Goal: Information Seeking & Learning: Find specific fact

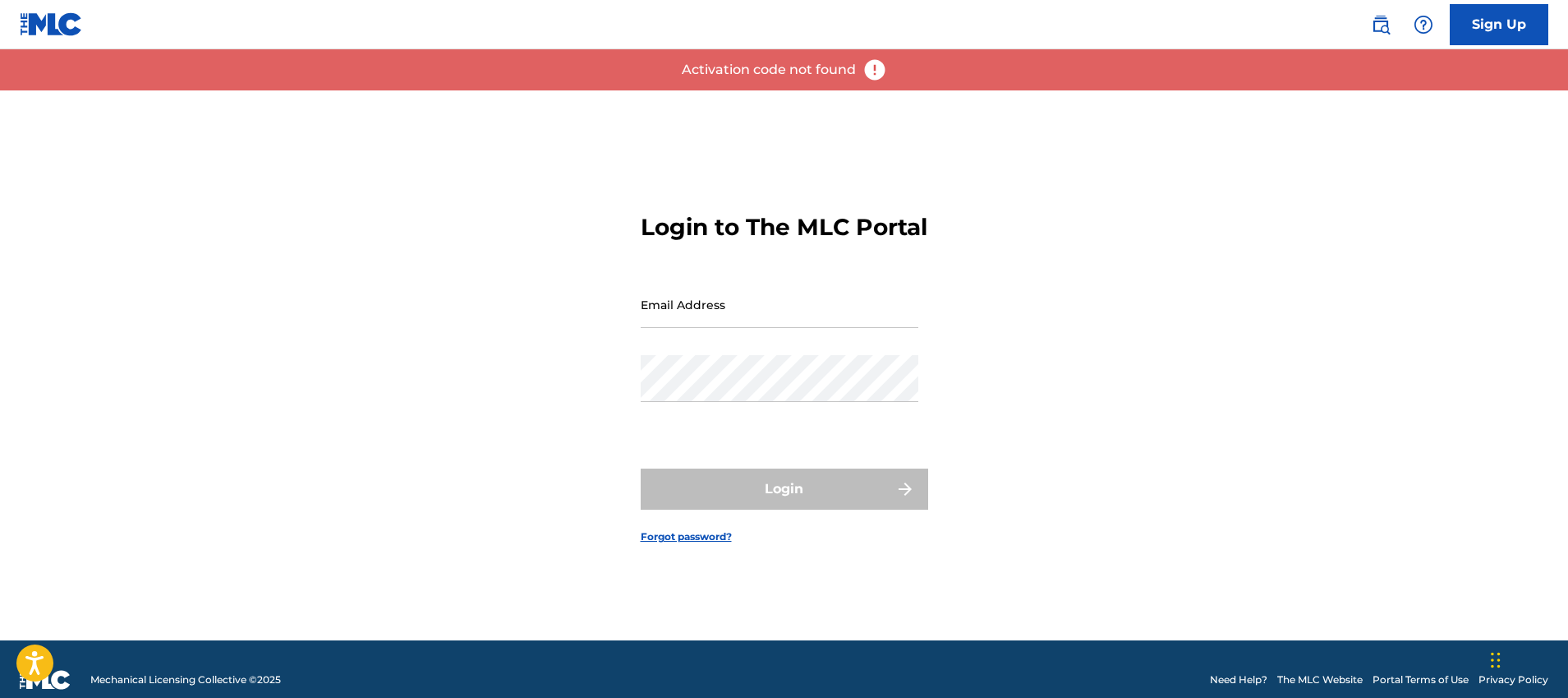
type input "[PERSON_NAME][EMAIL_ADDRESS][PERSON_NAME][DOMAIN_NAME]"
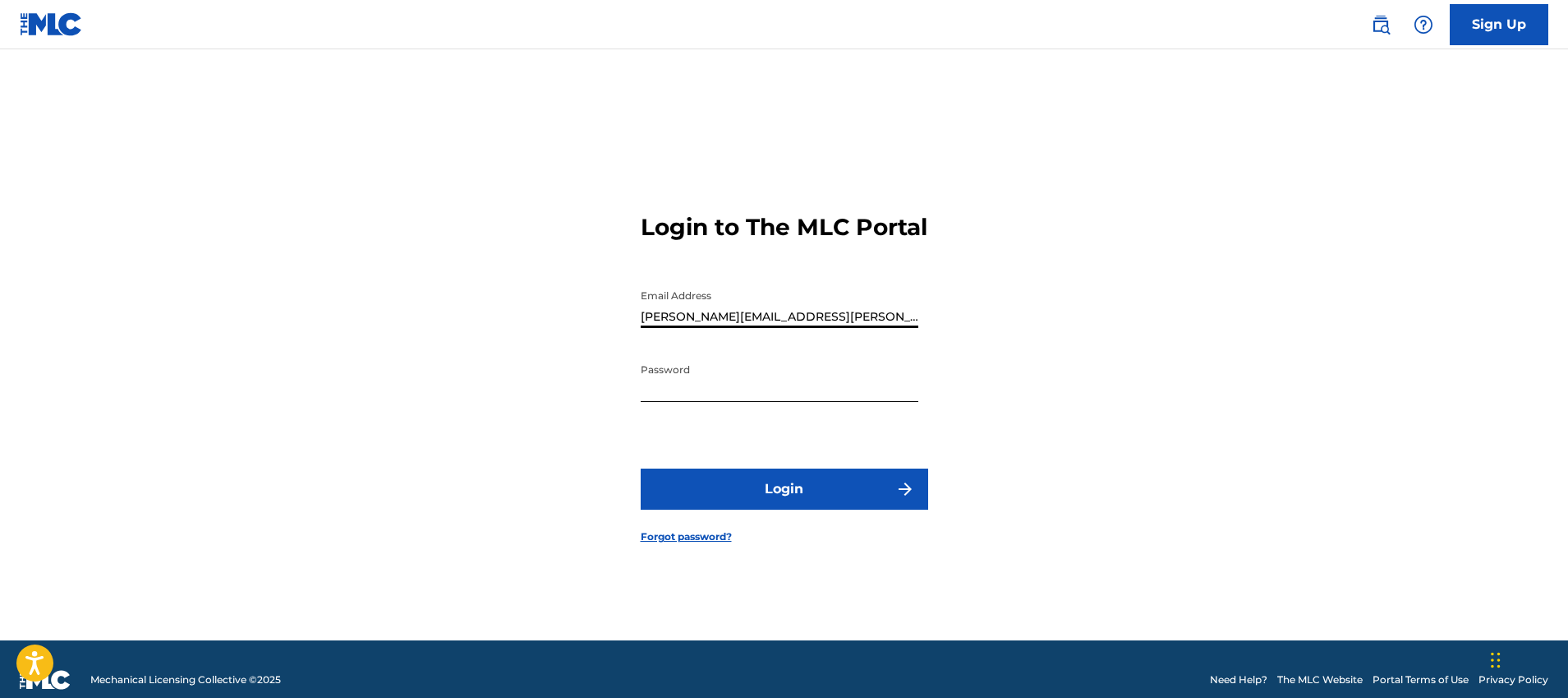
click at [874, 499] on button "Login" at bounding box center [784, 489] width 287 height 41
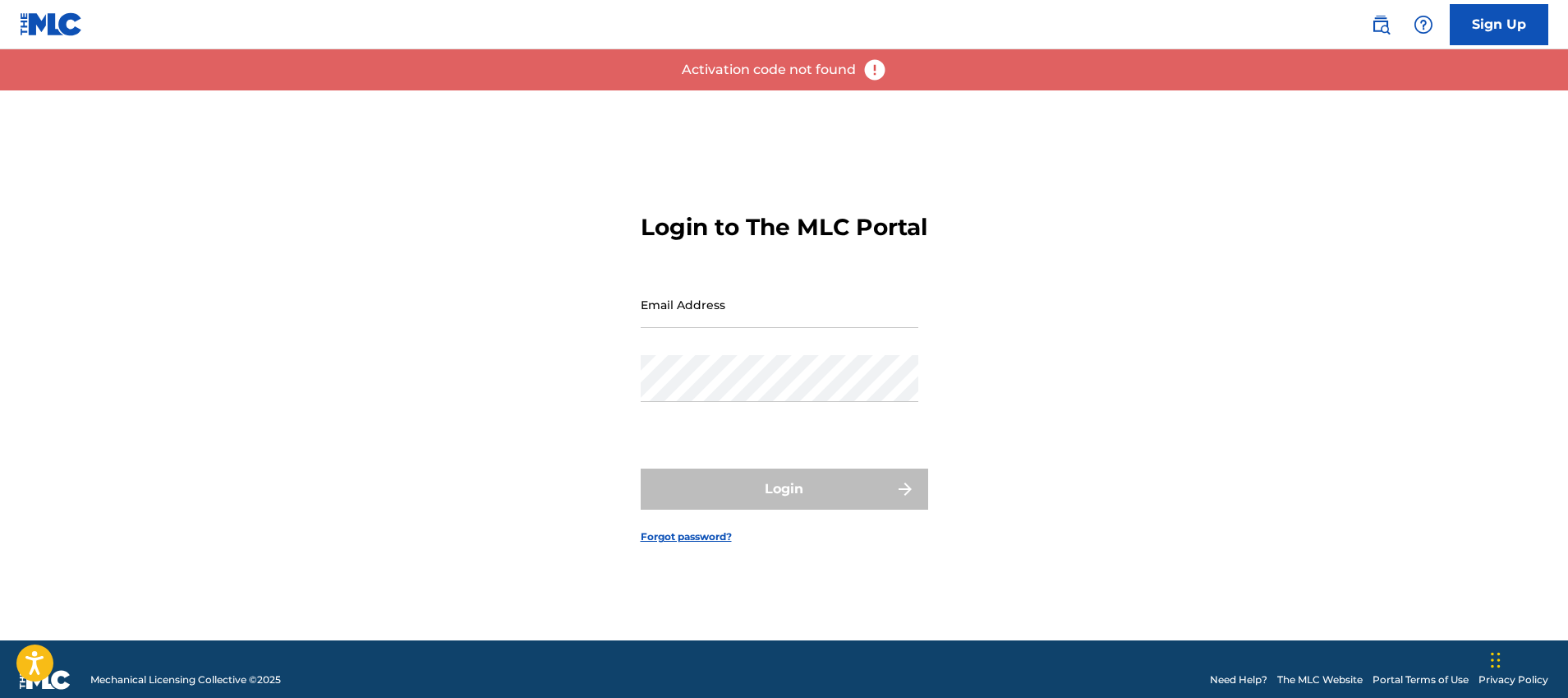
click at [847, 328] on input "Email Address" at bounding box center [780, 304] width 278 height 47
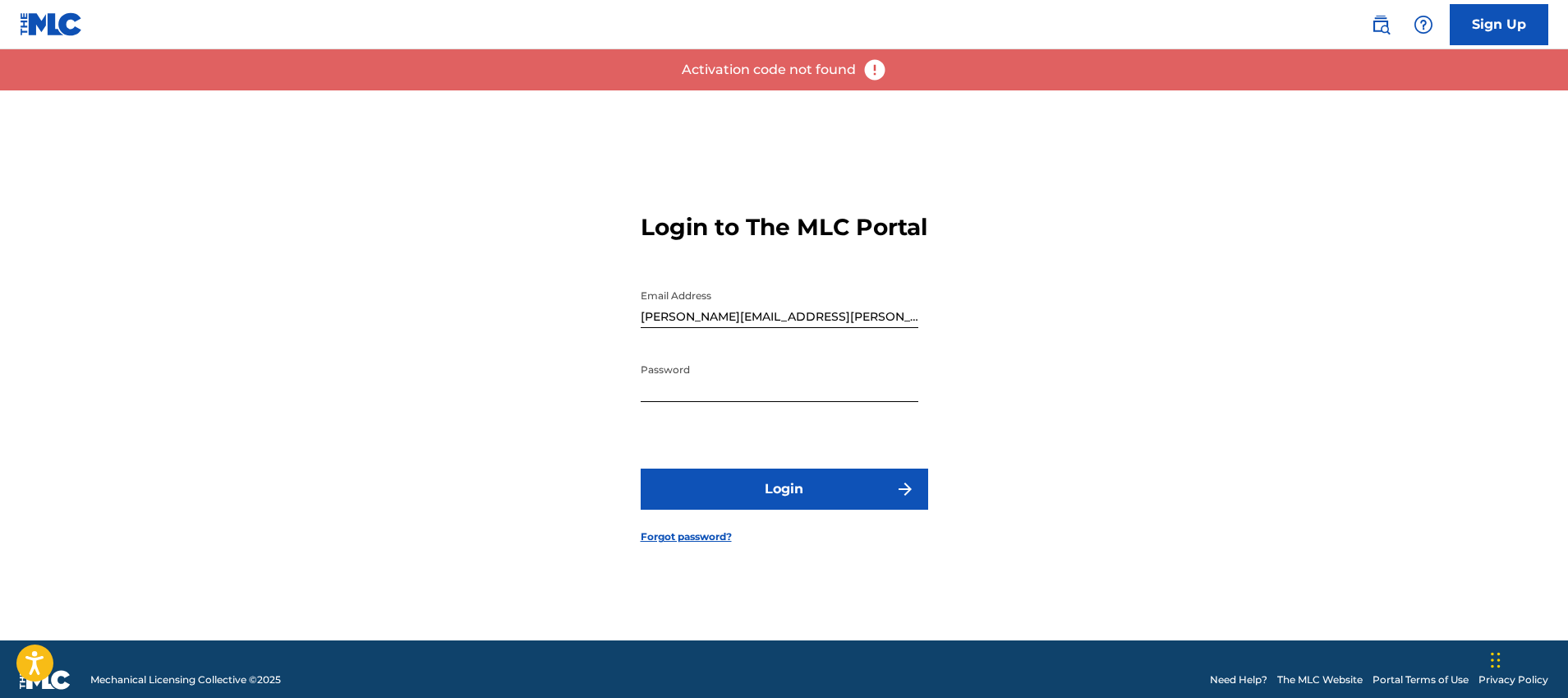
click at [641, 281] on div at bounding box center [641, 281] width 0 height 0
type input "[EMAIL_ADDRESS][PERSON_NAME][DOMAIN_NAME]"
click at [811, 492] on button "Login" at bounding box center [784, 489] width 287 height 41
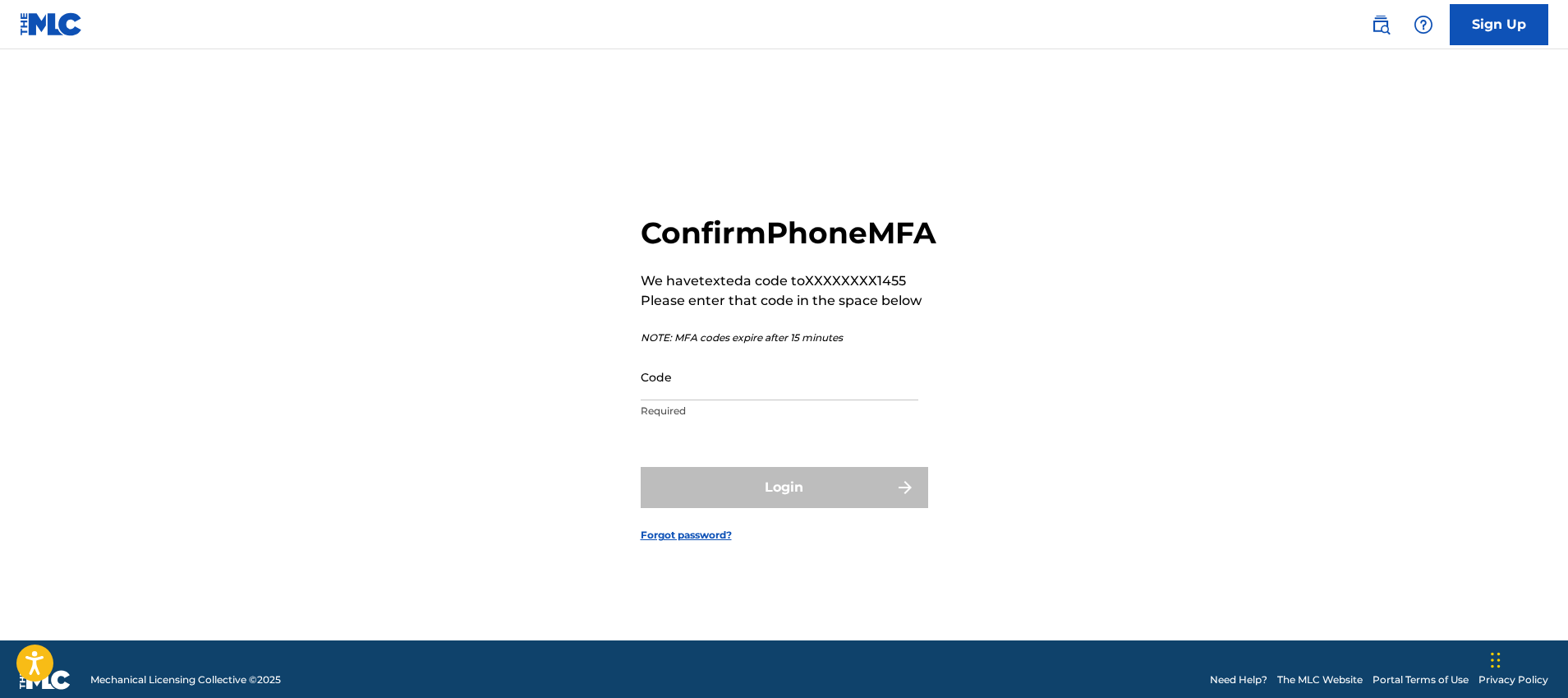
click at [744, 400] on input "Code" at bounding box center [780, 377] width 278 height 47
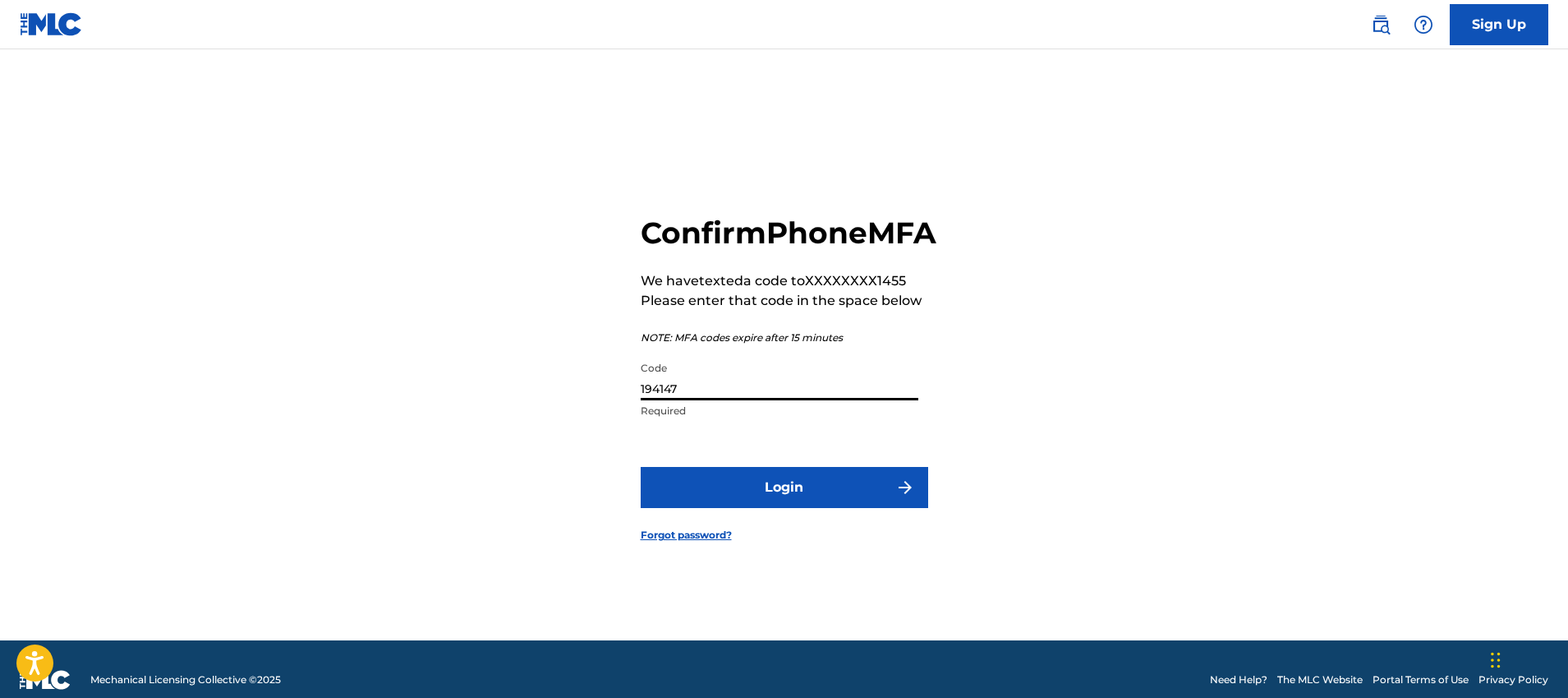
type input "194147"
click at [641, 467] on button "Login" at bounding box center [784, 487] width 287 height 41
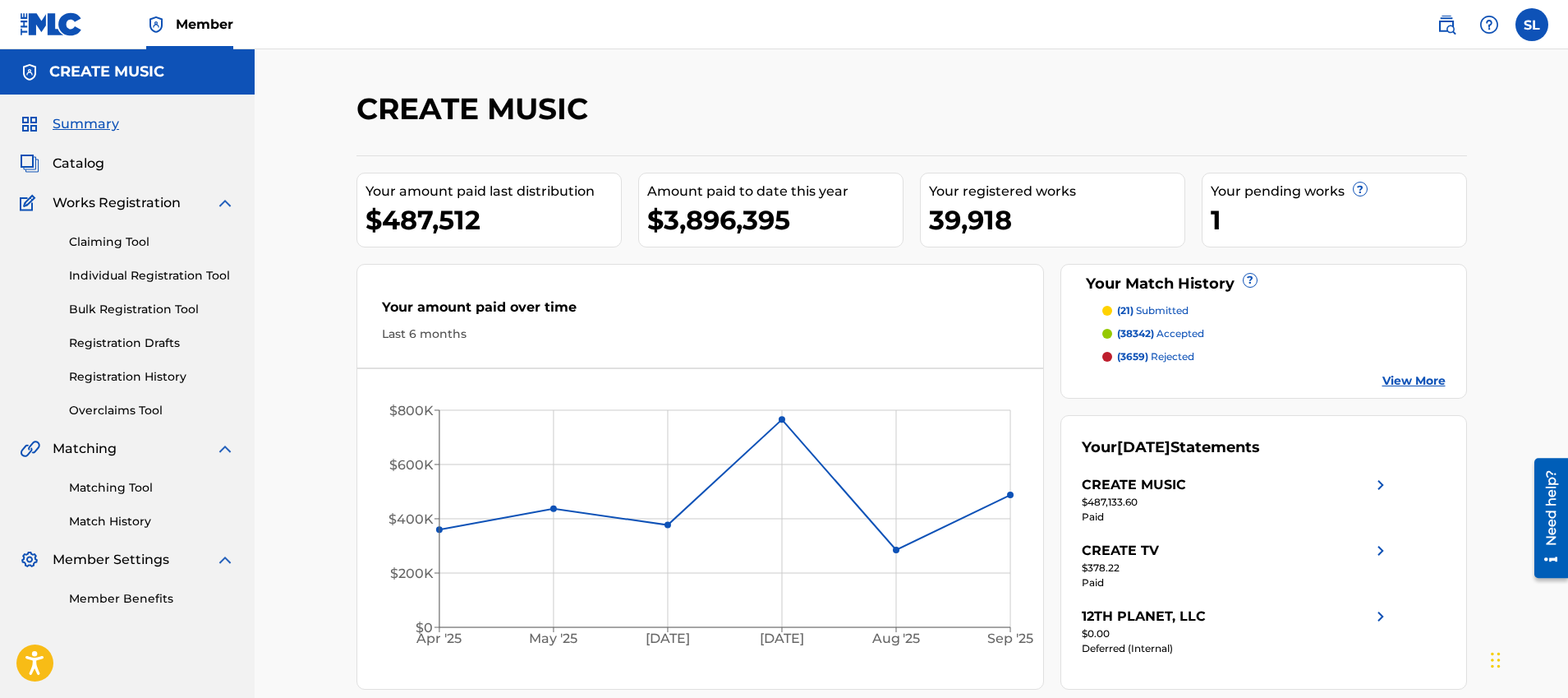
click at [1448, 24] on img at bounding box center [1447, 25] width 20 height 20
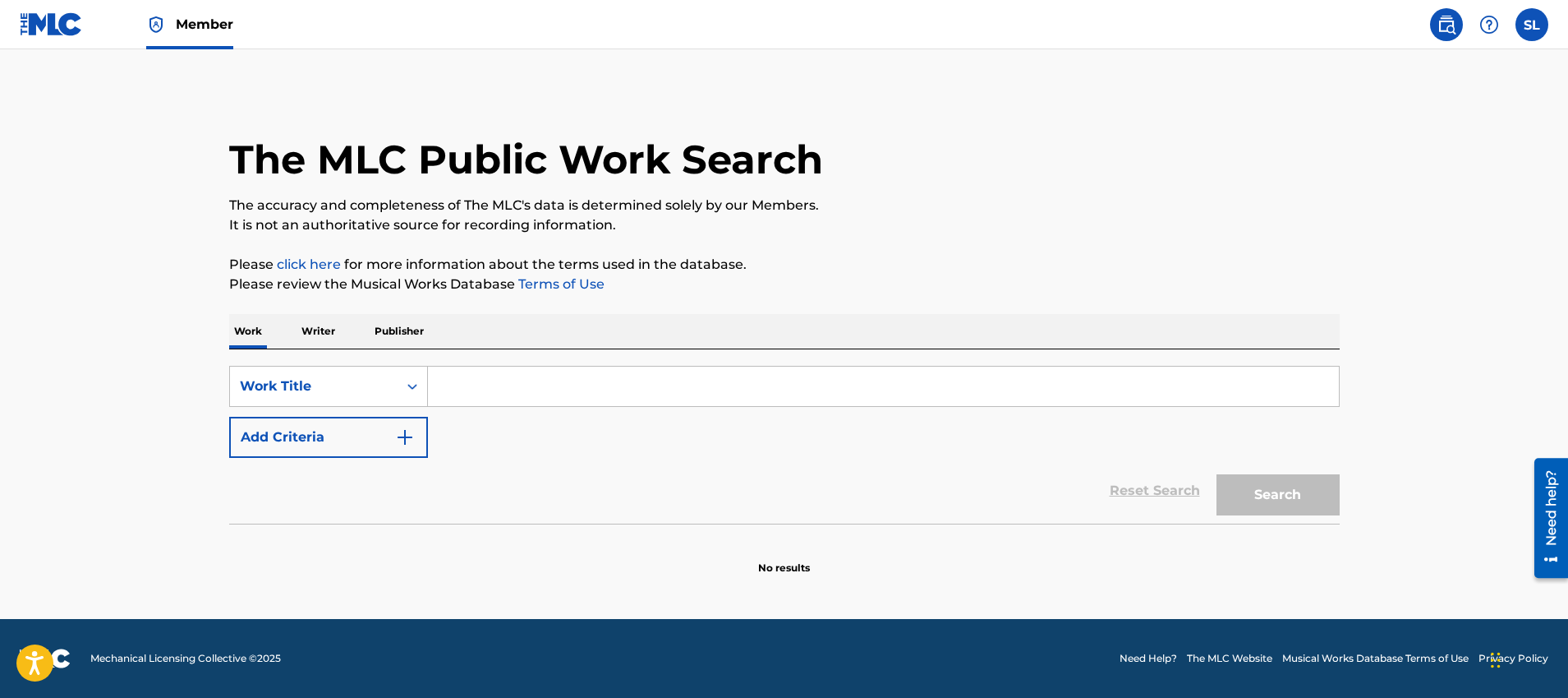
click at [414, 435] on button "Add Criteria" at bounding box center [329, 437] width 199 height 41
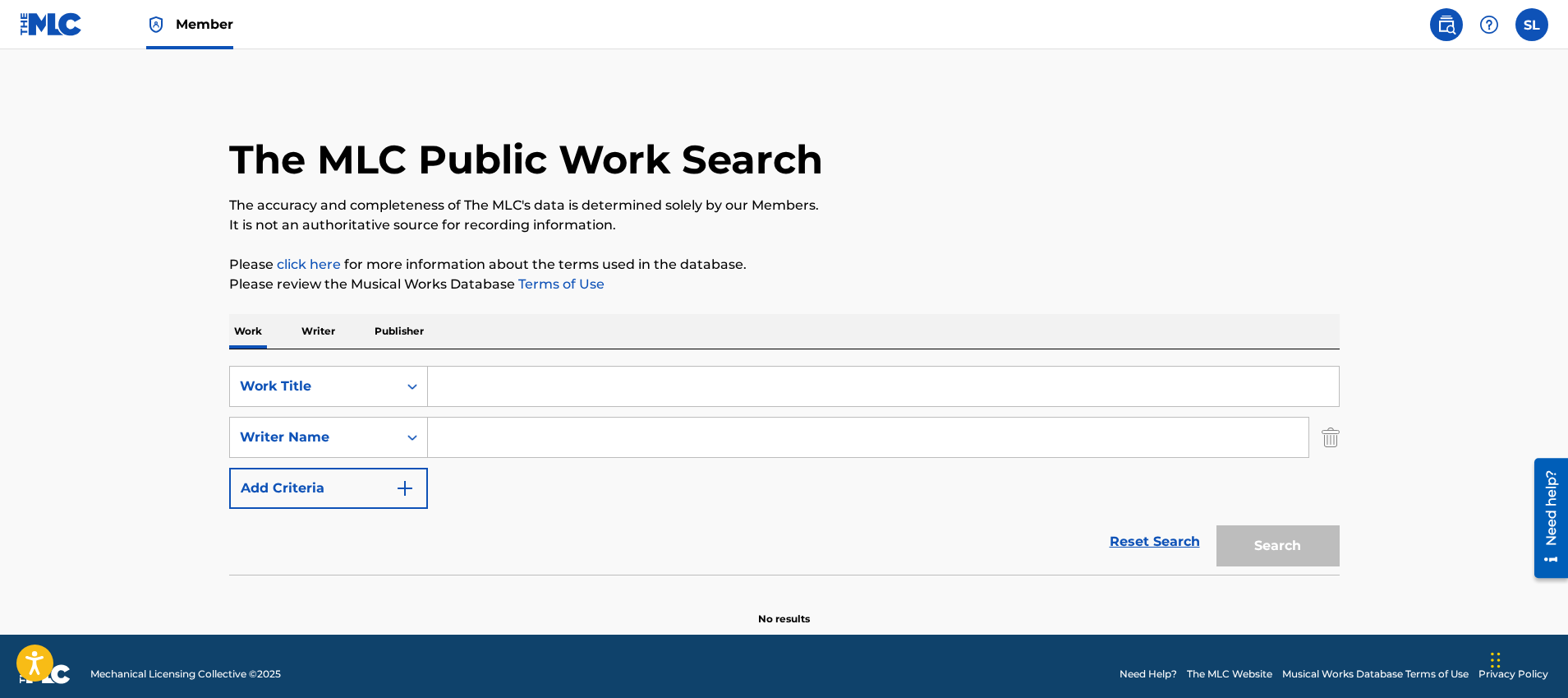
click at [587, 387] on input "Search Form" at bounding box center [884, 386] width 911 height 39
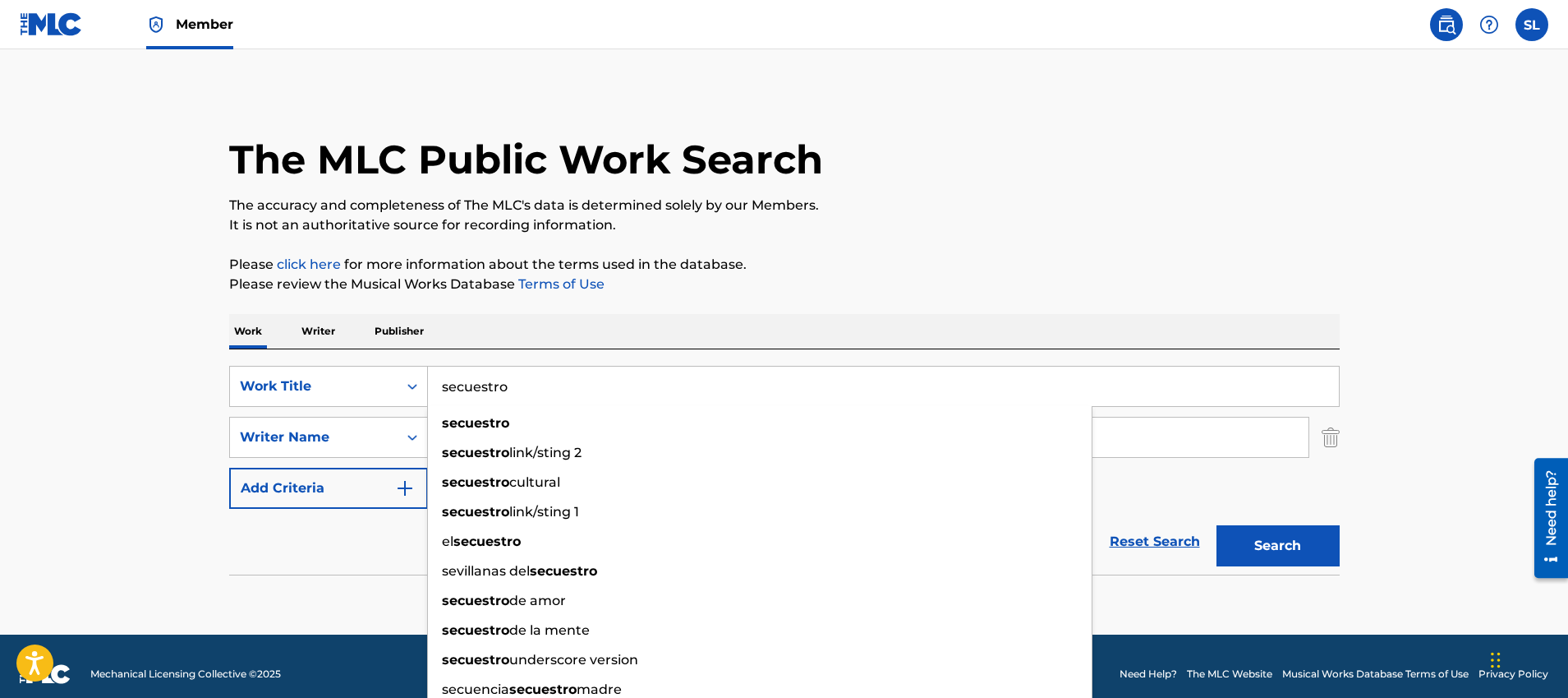
type input "secuestro"
click at [604, 337] on div "Work Writer Publisher" at bounding box center [784, 331] width 1110 height 34
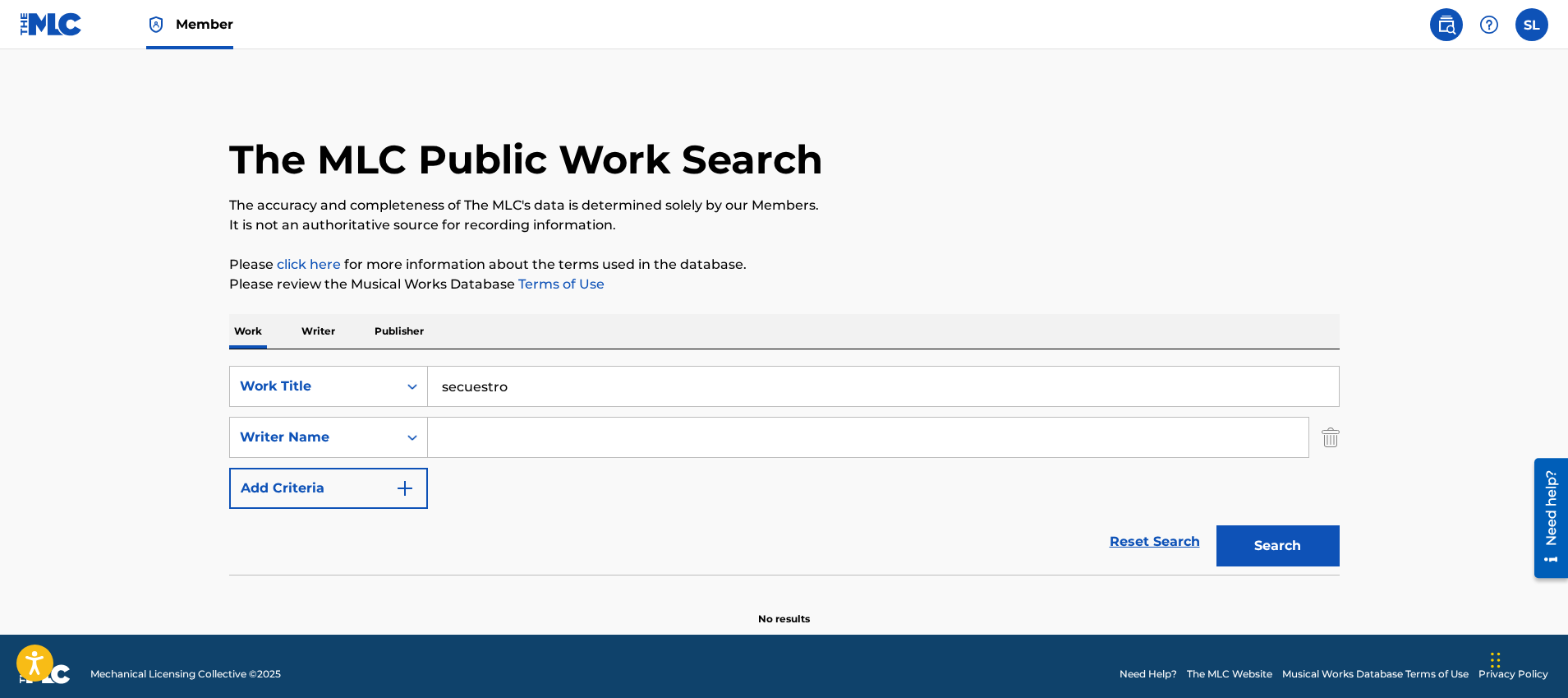
click at [581, 432] on input "Search Form" at bounding box center [868, 437] width 881 height 39
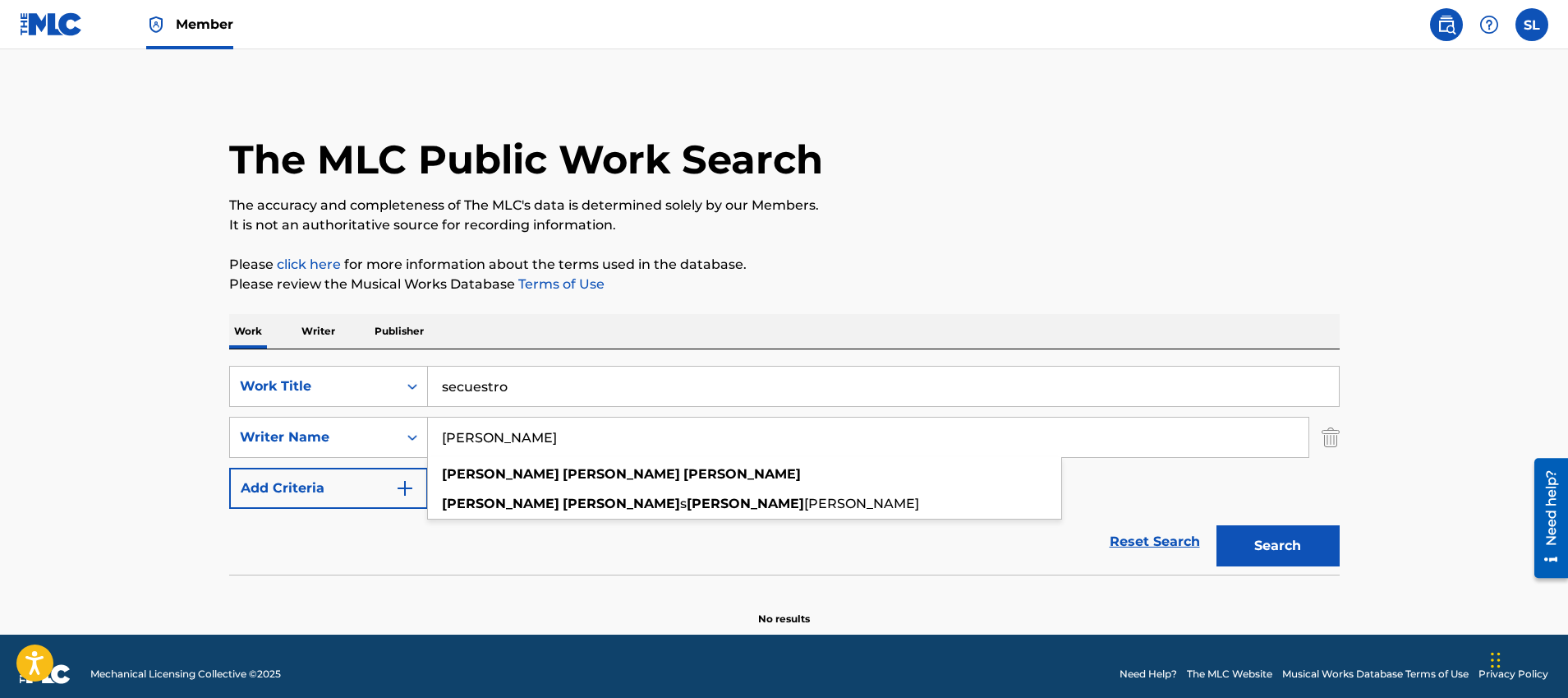
type input "[PERSON_NAME]"
click at [1217, 525] on button "Search" at bounding box center [1278, 545] width 123 height 41
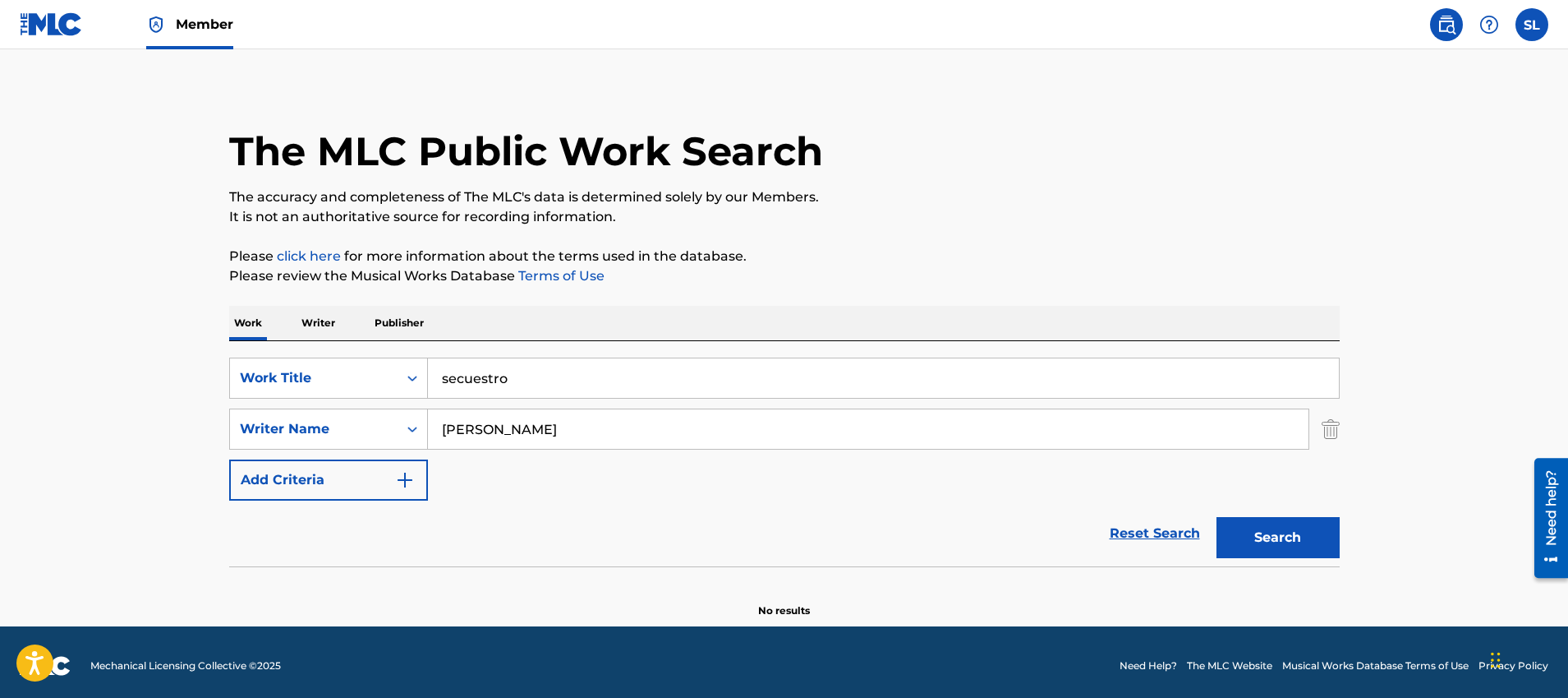
scroll to position [16, 0]
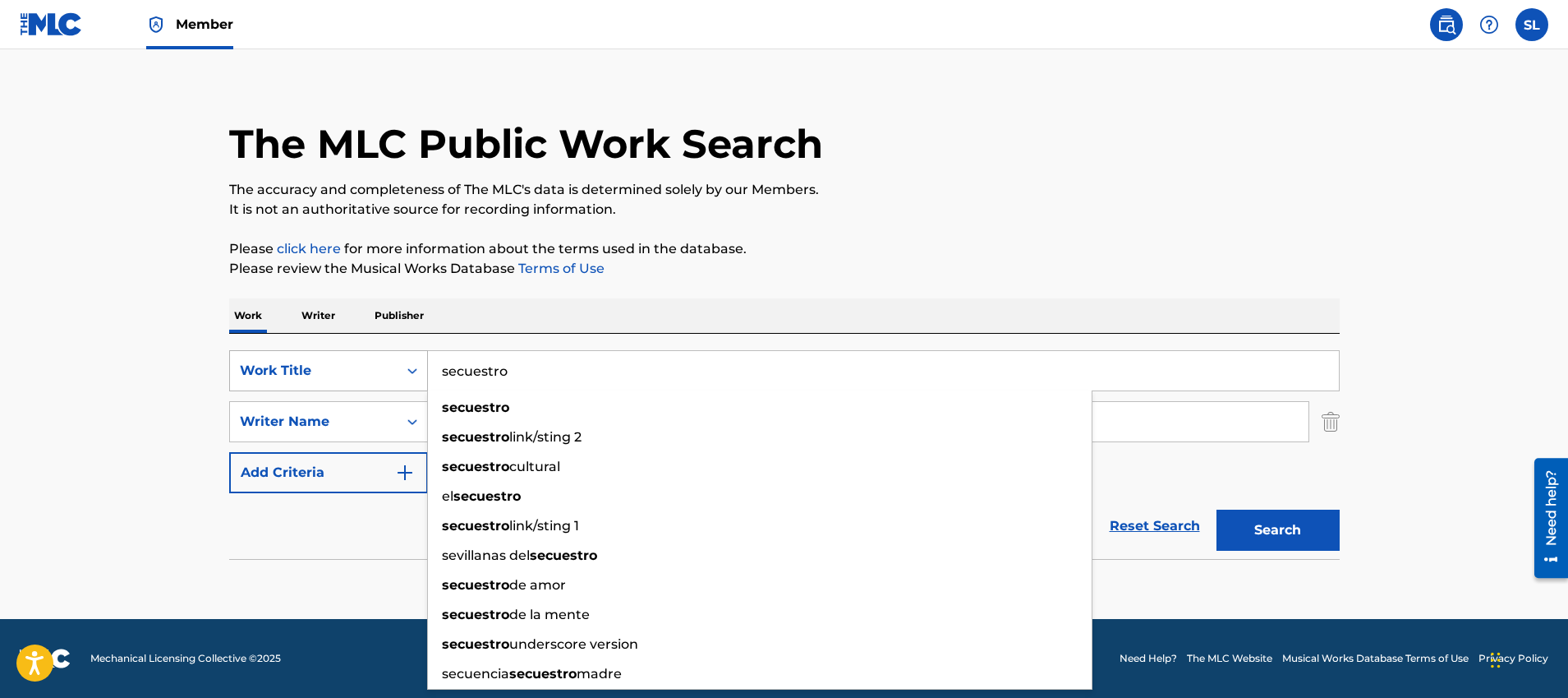
drag, startPoint x: 576, startPoint y: 367, endPoint x: 368, endPoint y: 375, distance: 208.2
click at [368, 375] on div "SearchWithCriteria1ec3c42e-5d92-4149-aec7-593e851af2d3 Work Title secuestro sec…" at bounding box center [784, 371] width 1110 height 41
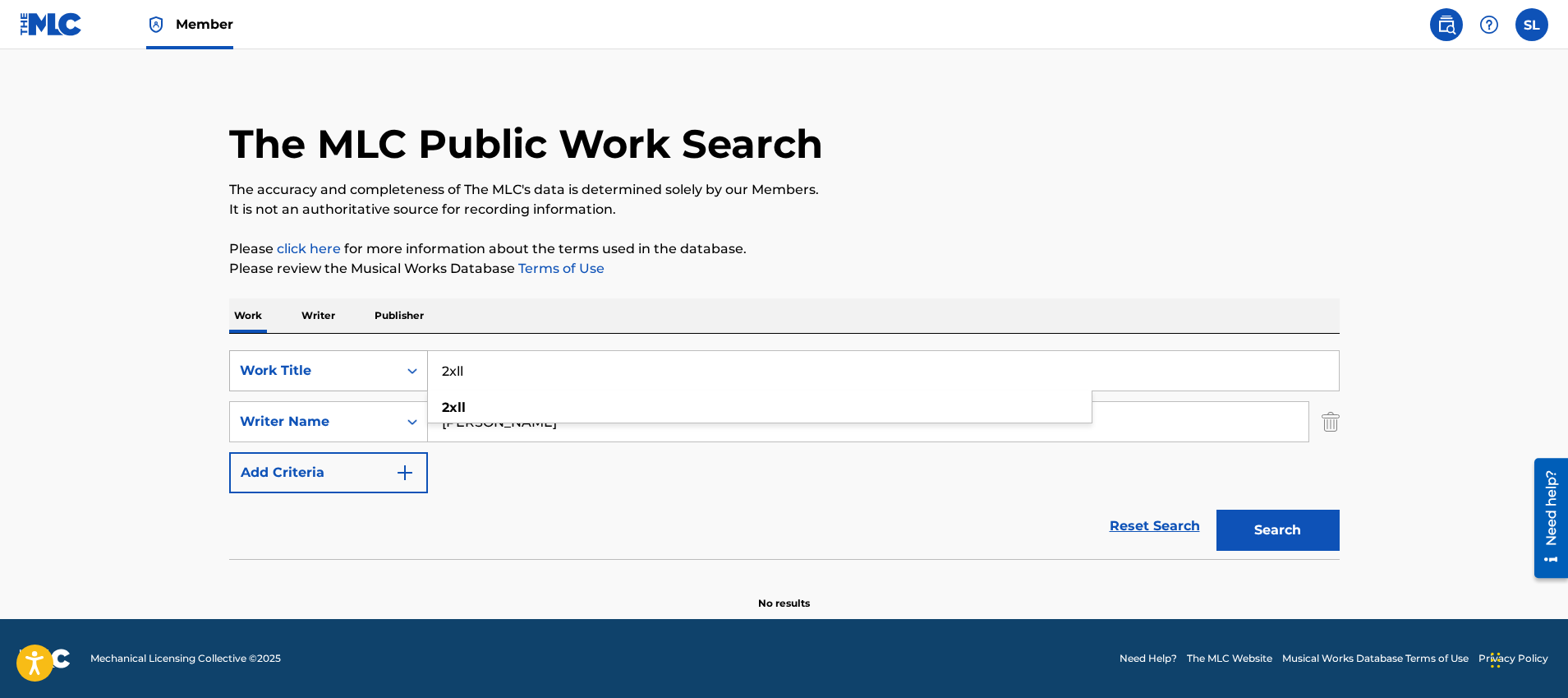
type input "2xll"
click at [1217, 509] on button "Search" at bounding box center [1278, 530] width 123 height 41
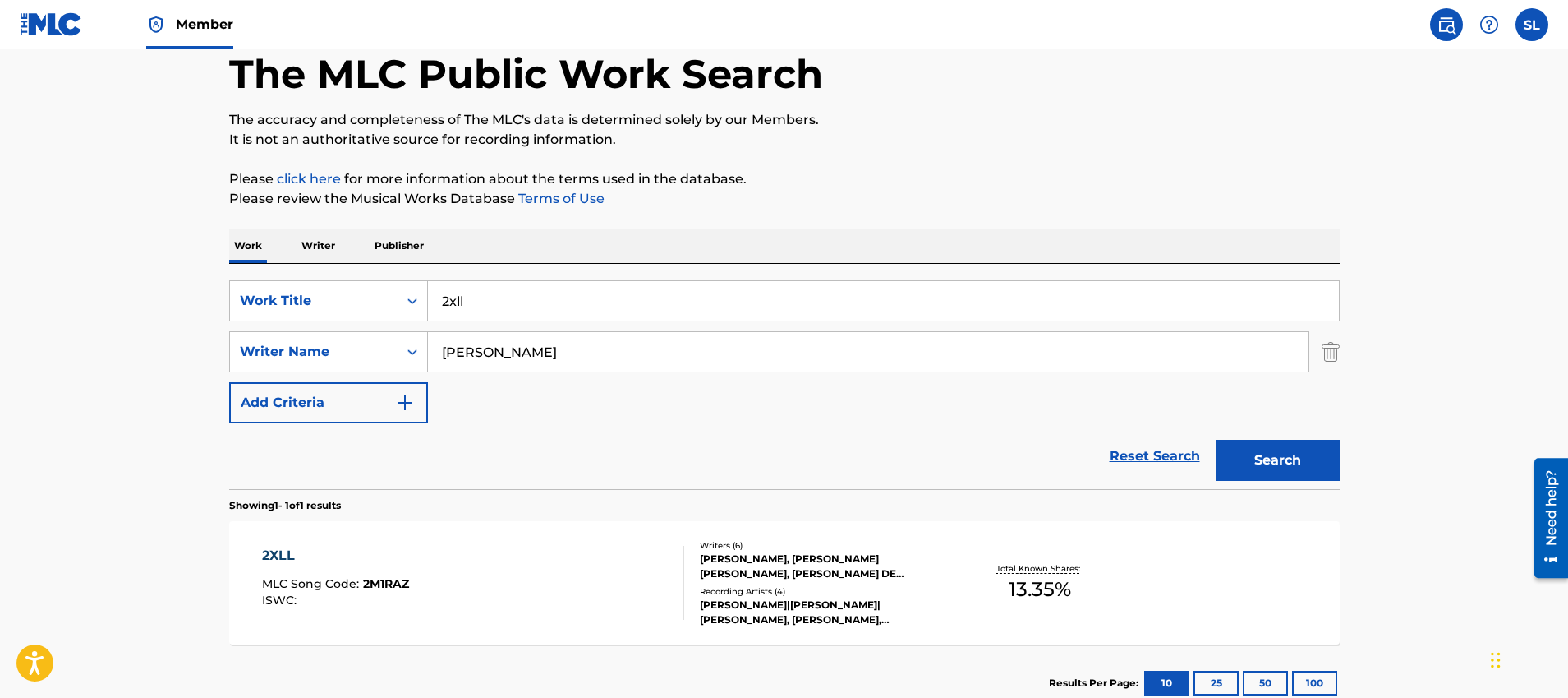
scroll to position [166, 0]
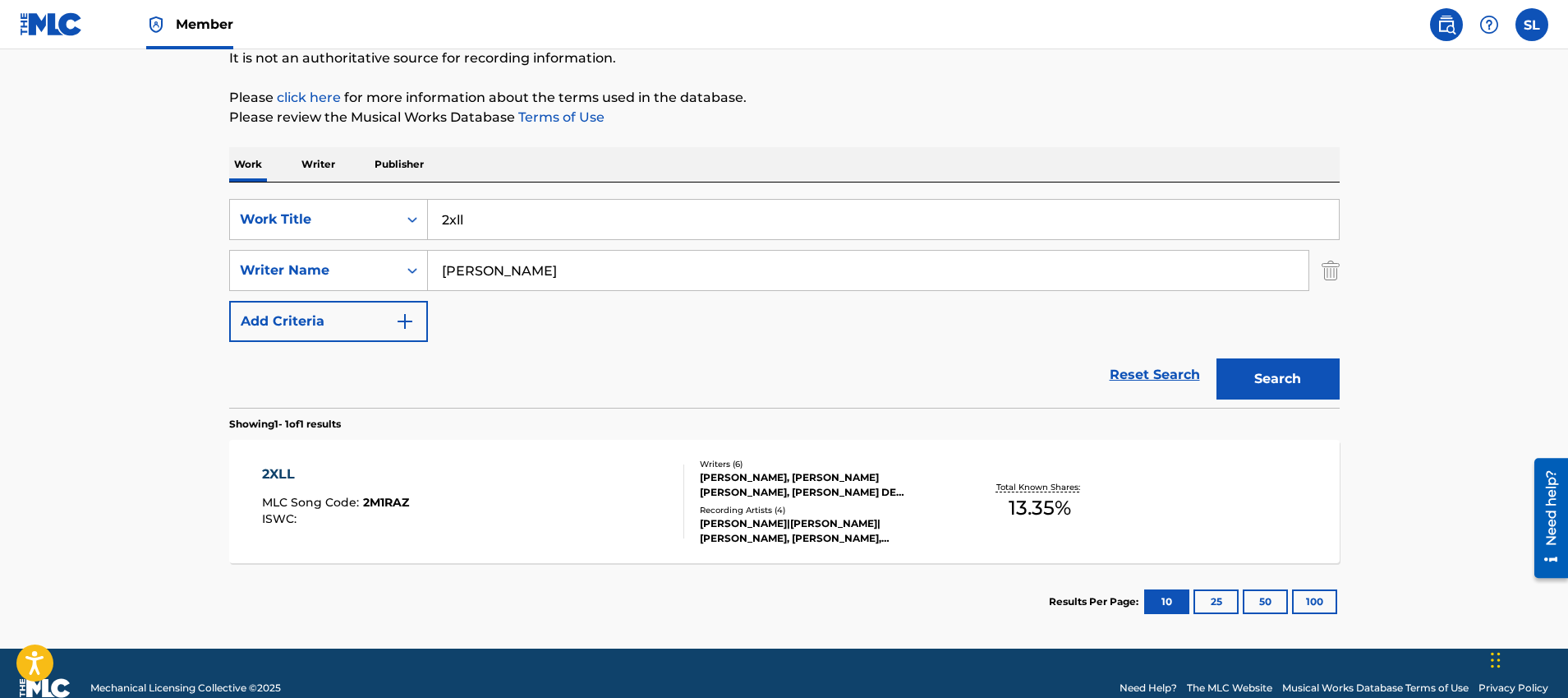
click at [1060, 479] on div "Total Known Shares: 13.35 %" at bounding box center [1040, 501] width 185 height 50
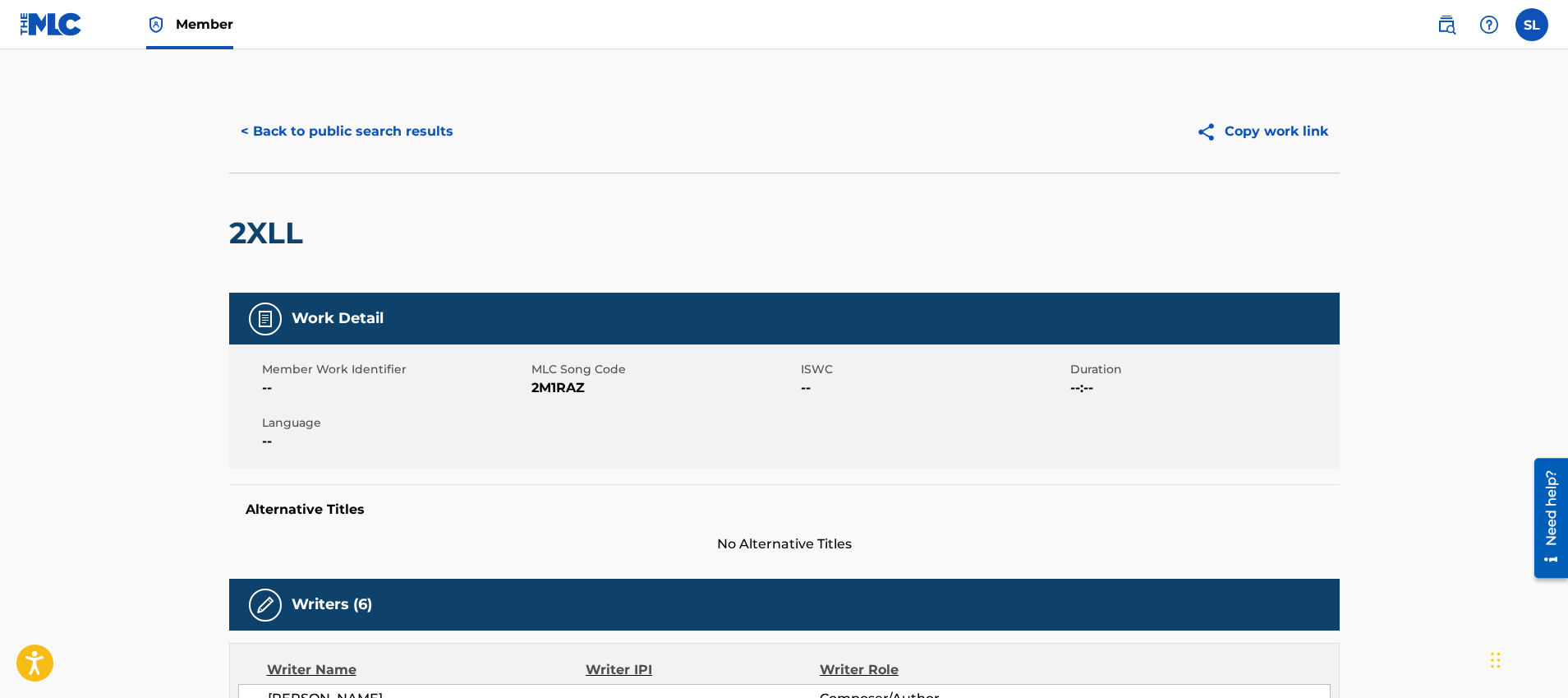
scroll to position [295, 0]
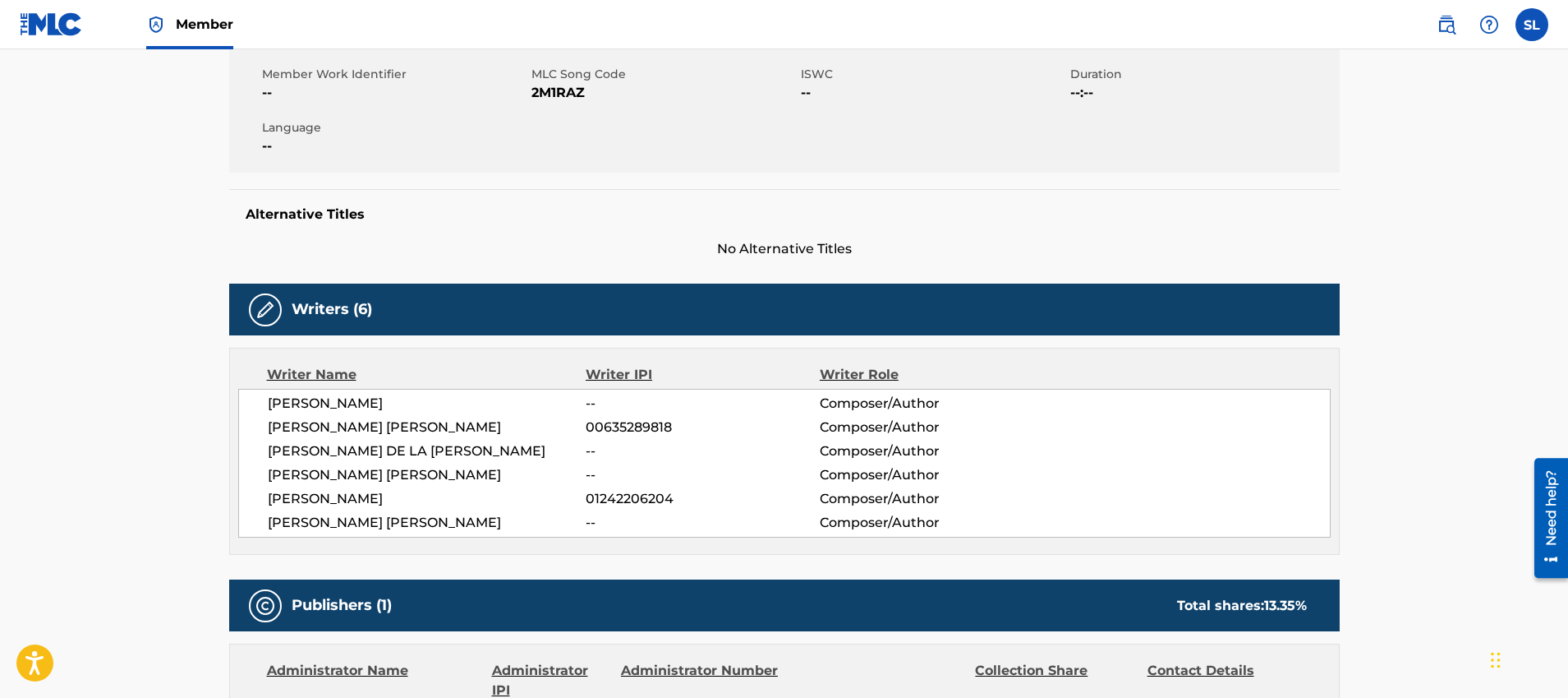
drag, startPoint x: 469, startPoint y: 404, endPoint x: 256, endPoint y: 401, distance: 213.0
click at [250, 403] on div "JOHN WILLIAM SANTANA -- Composer/Author BORJA JIMENEZ GIMENEZ 00635289818 Compo…" at bounding box center [784, 463] width 1093 height 149
copy span "JOHN WILLIAM SANTANA"
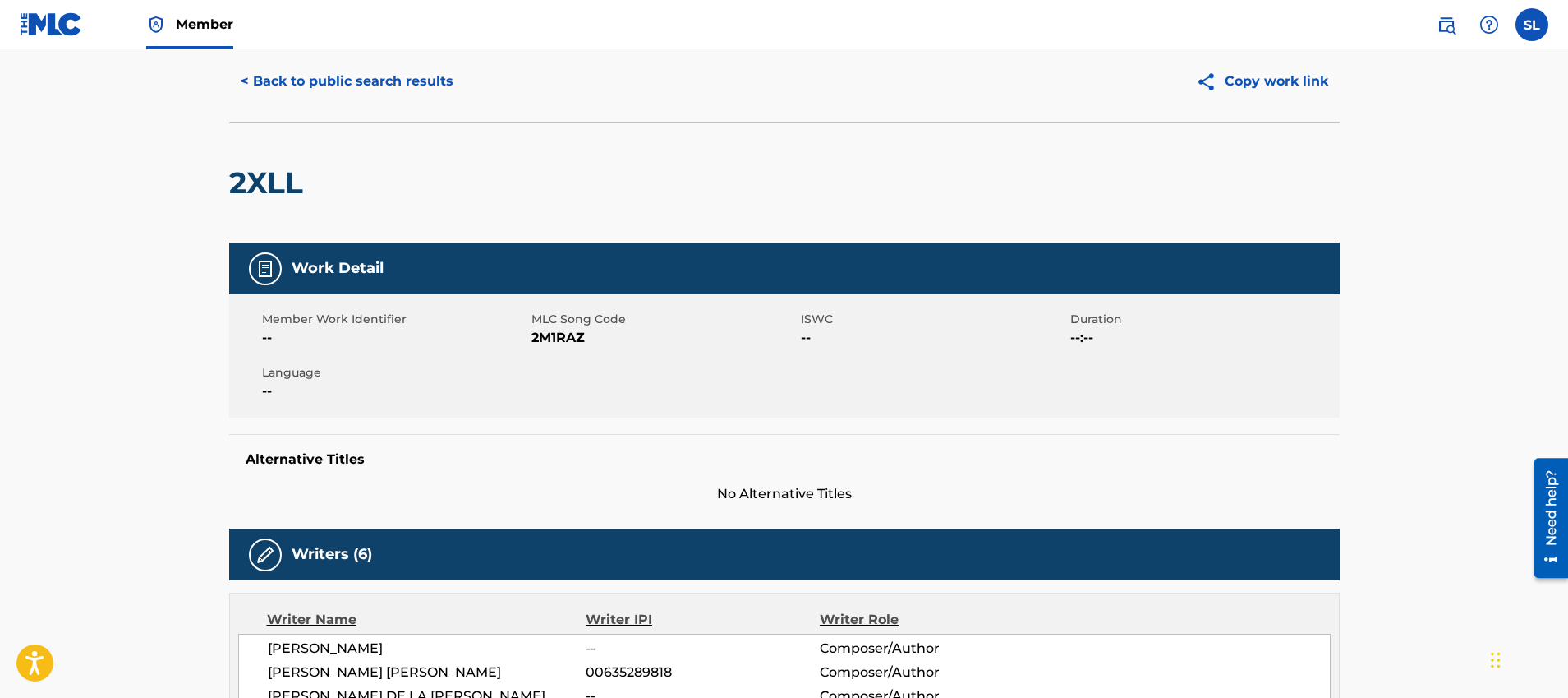
scroll to position [0, 0]
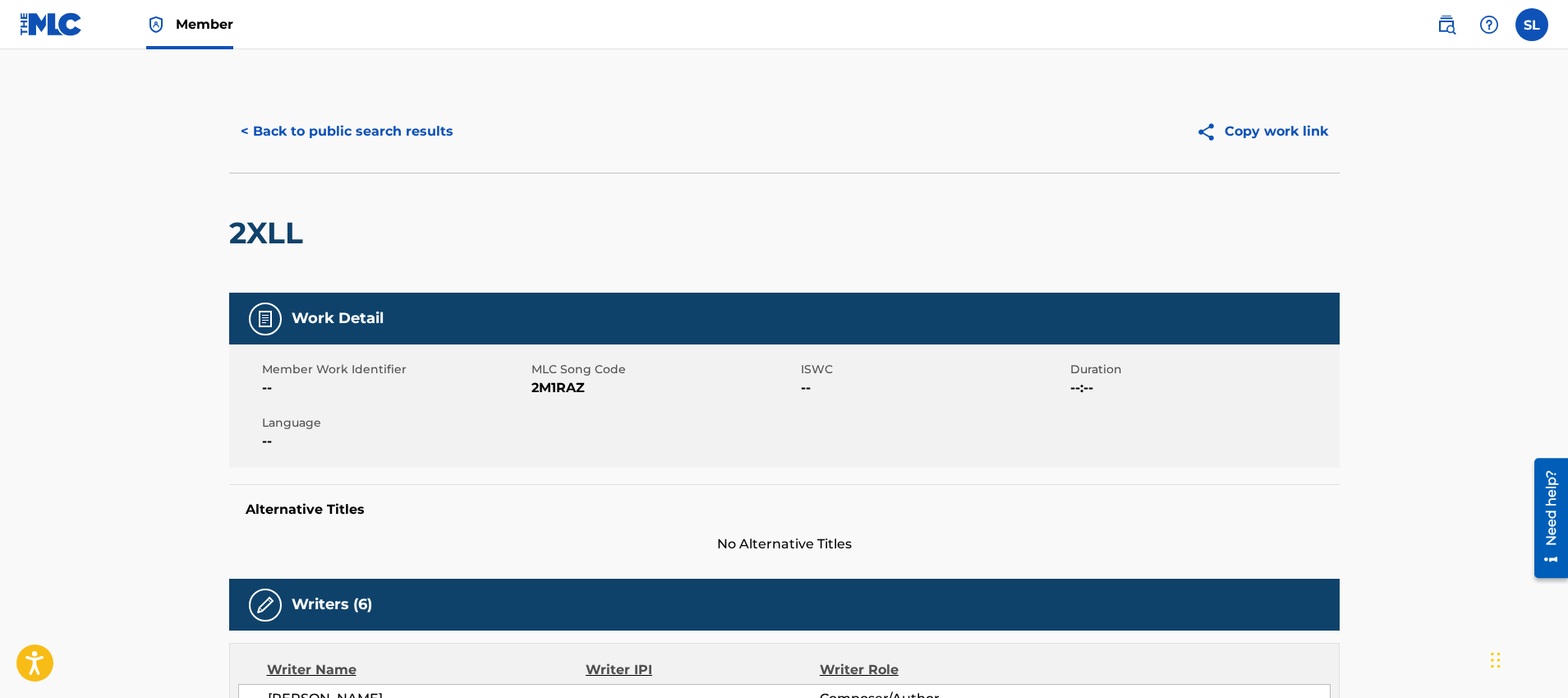
click at [350, 125] on button "< Back to public search results" at bounding box center [347, 132] width 236 height 41
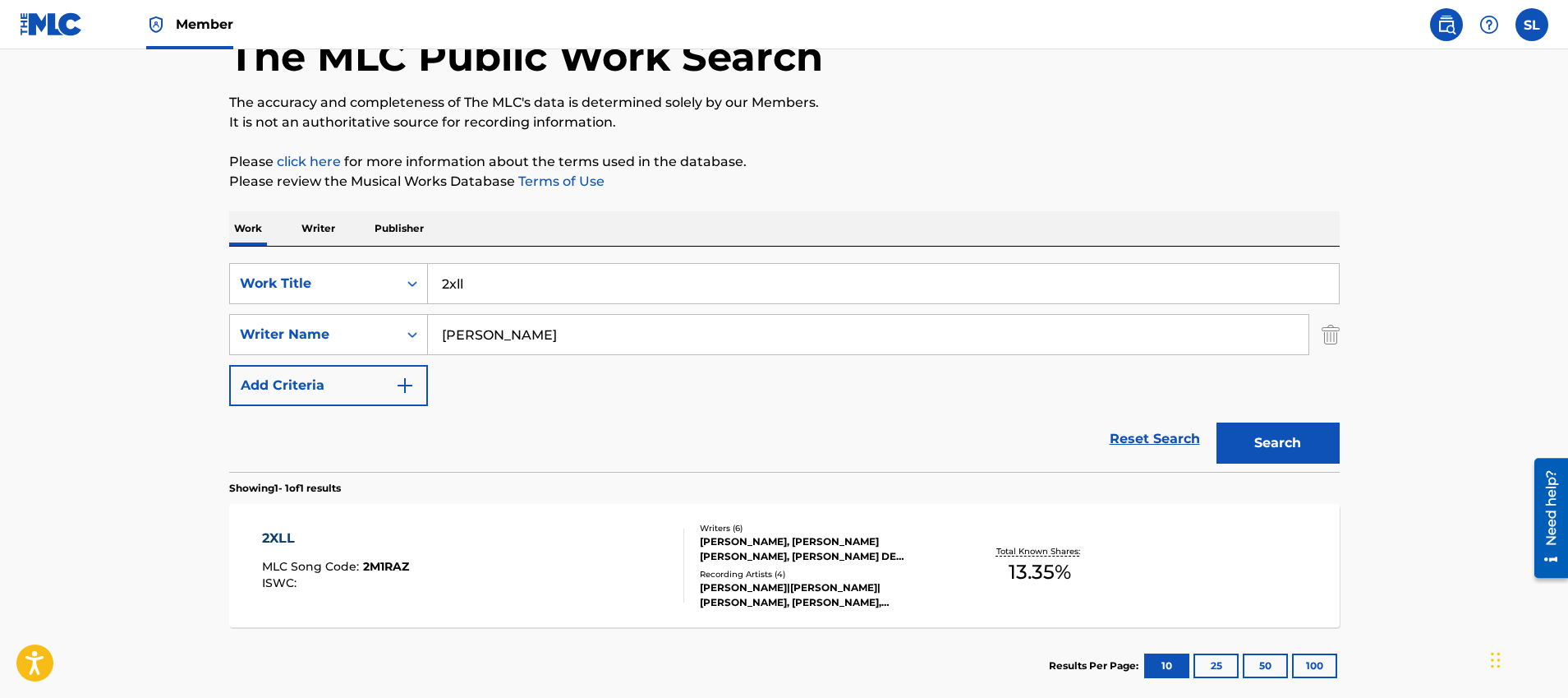
click at [582, 283] on input "2xll" at bounding box center [884, 284] width 911 height 39
click at [659, 406] on div "Reset Search Search" at bounding box center [784, 438] width 1110 height 66
click at [635, 344] on input "John william santana" at bounding box center [868, 335] width 881 height 39
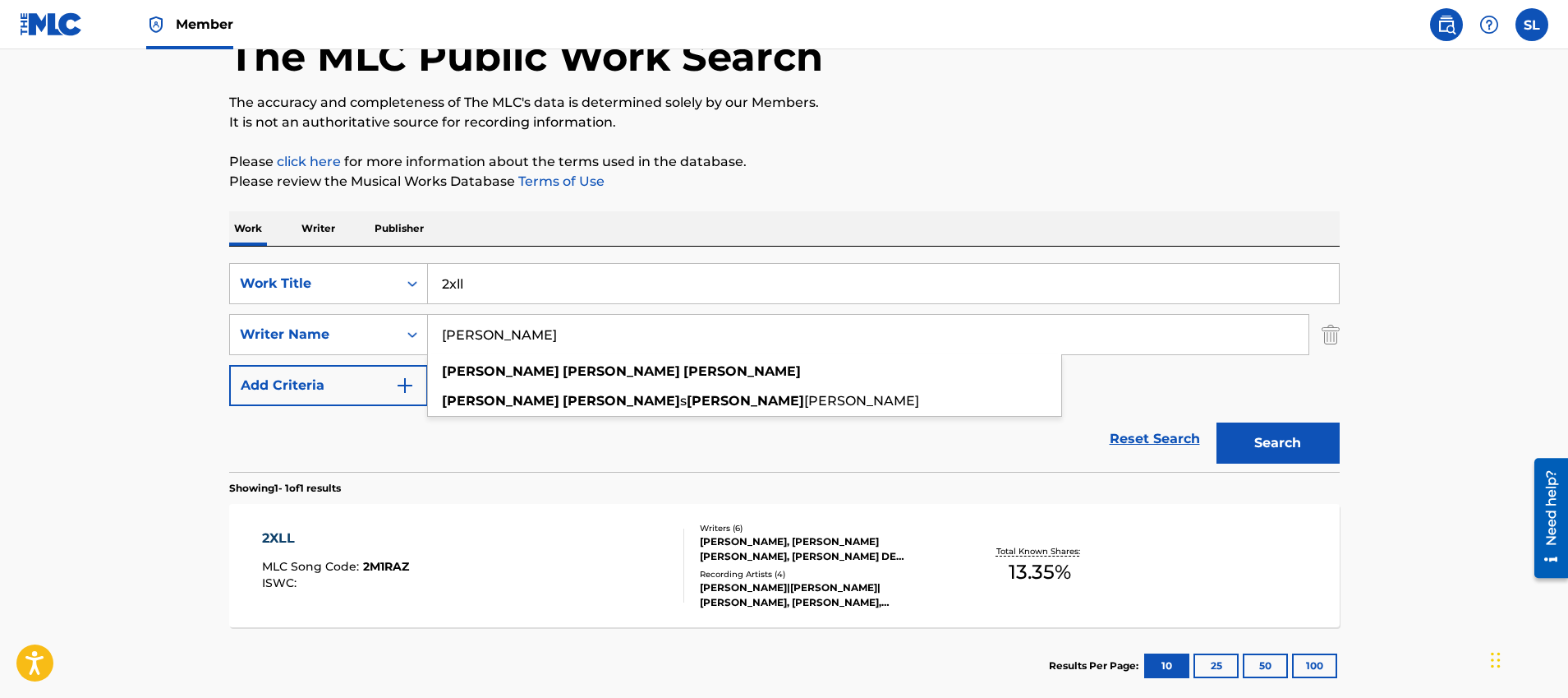
click at [635, 344] on input "John william santana" at bounding box center [868, 335] width 881 height 39
paste input "OHN WILLIAM SANTANA"
type input "JOHN WILLIAM SANTANA"
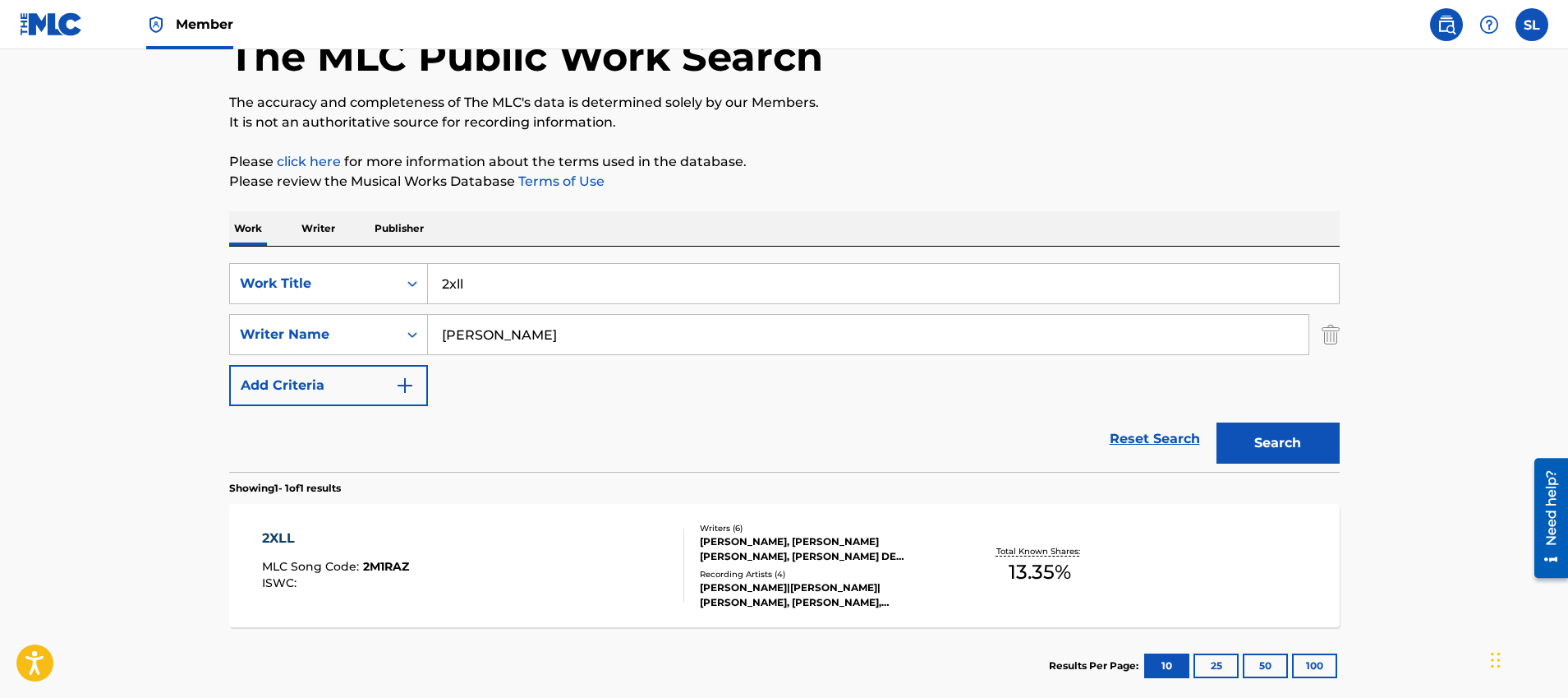
click at [634, 286] on input "2xll" at bounding box center [884, 284] width 911 height 39
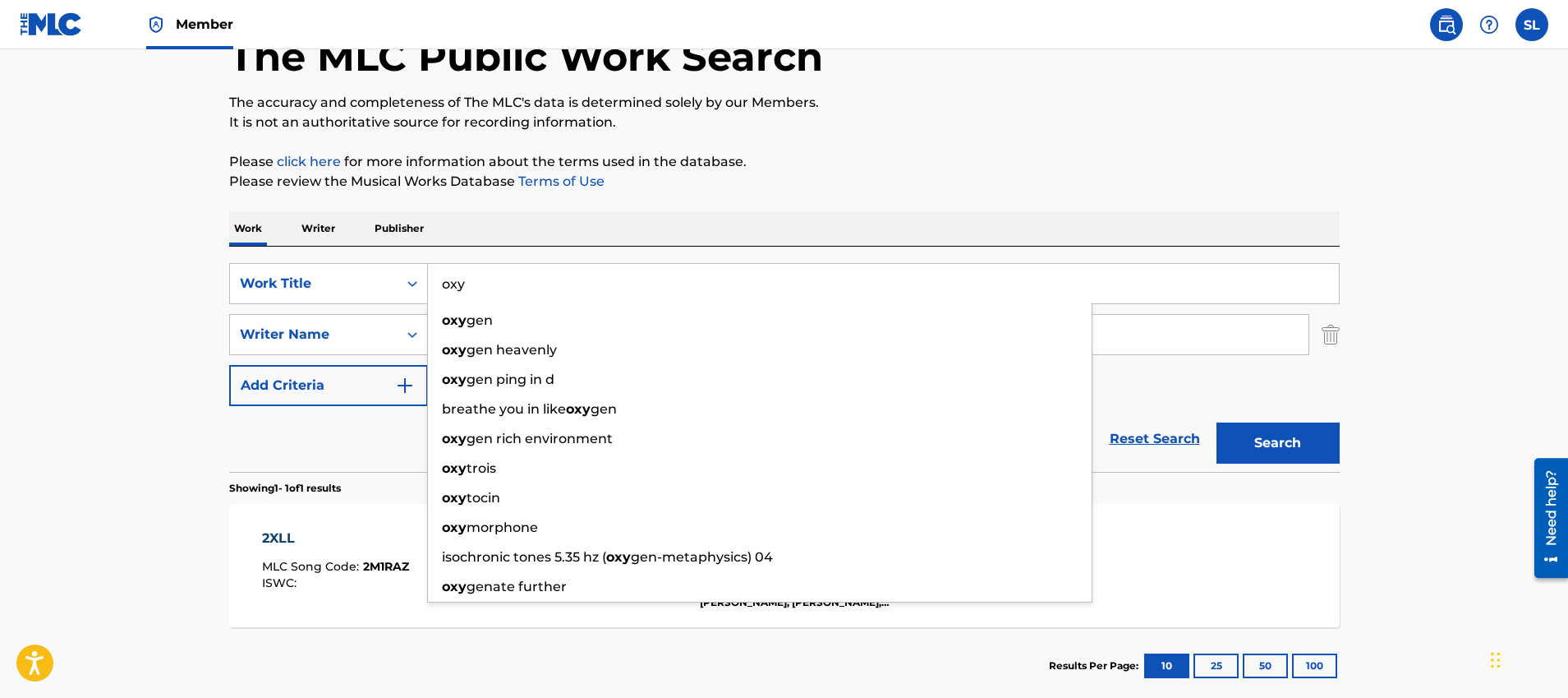
click at [1217, 422] on button "Search" at bounding box center [1278, 443] width 123 height 41
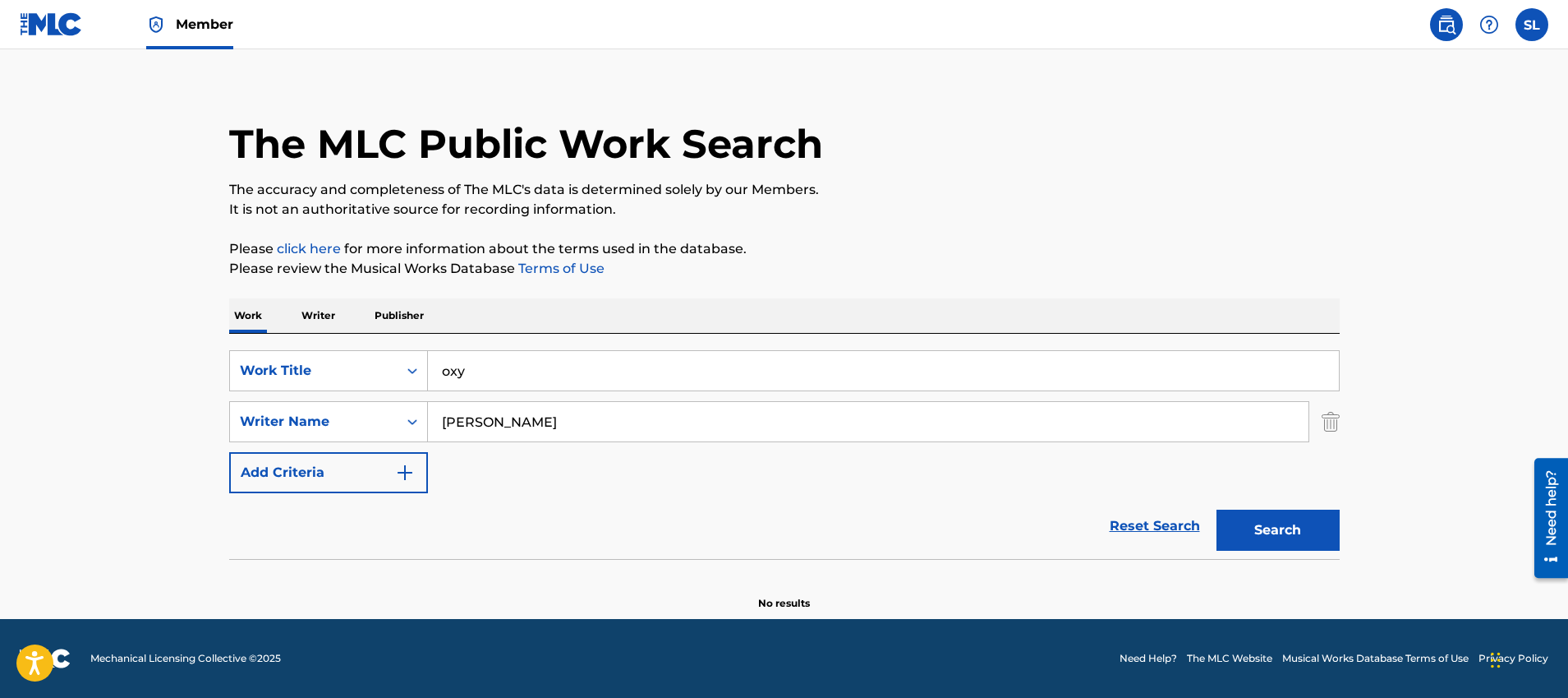
scroll to position [16, 0]
click at [495, 363] on input "oxy" at bounding box center [884, 370] width 911 height 39
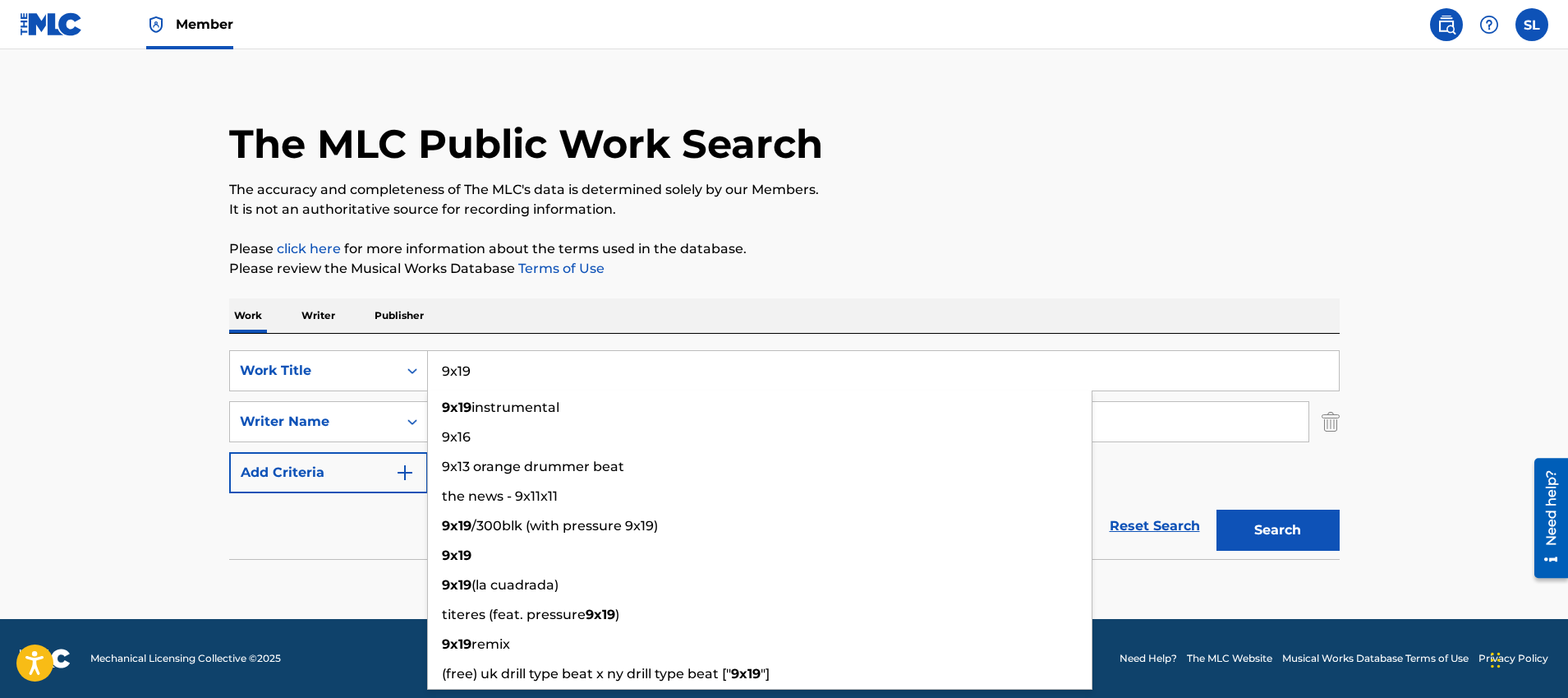
click at [1217, 509] on button "Search" at bounding box center [1278, 530] width 123 height 41
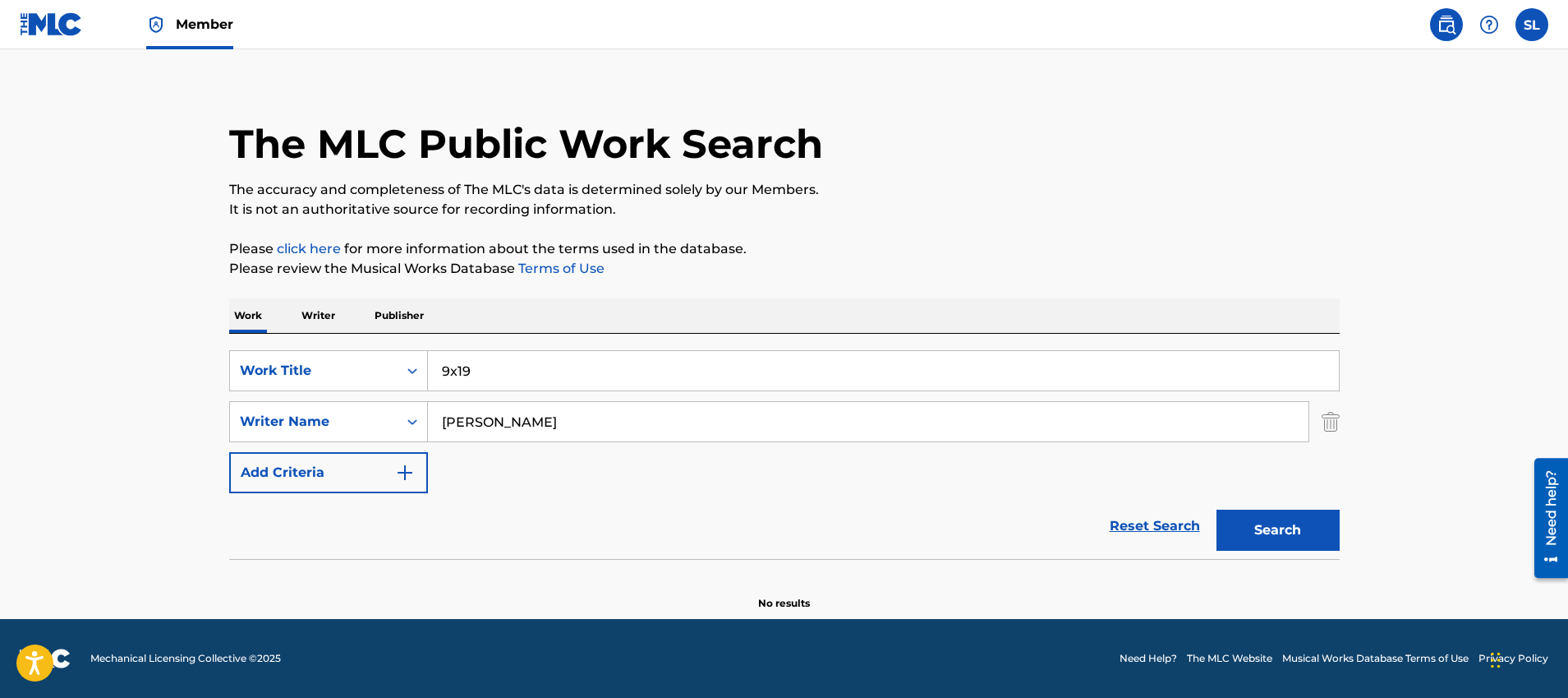
click at [600, 356] on input "9x19" at bounding box center [884, 370] width 911 height 39
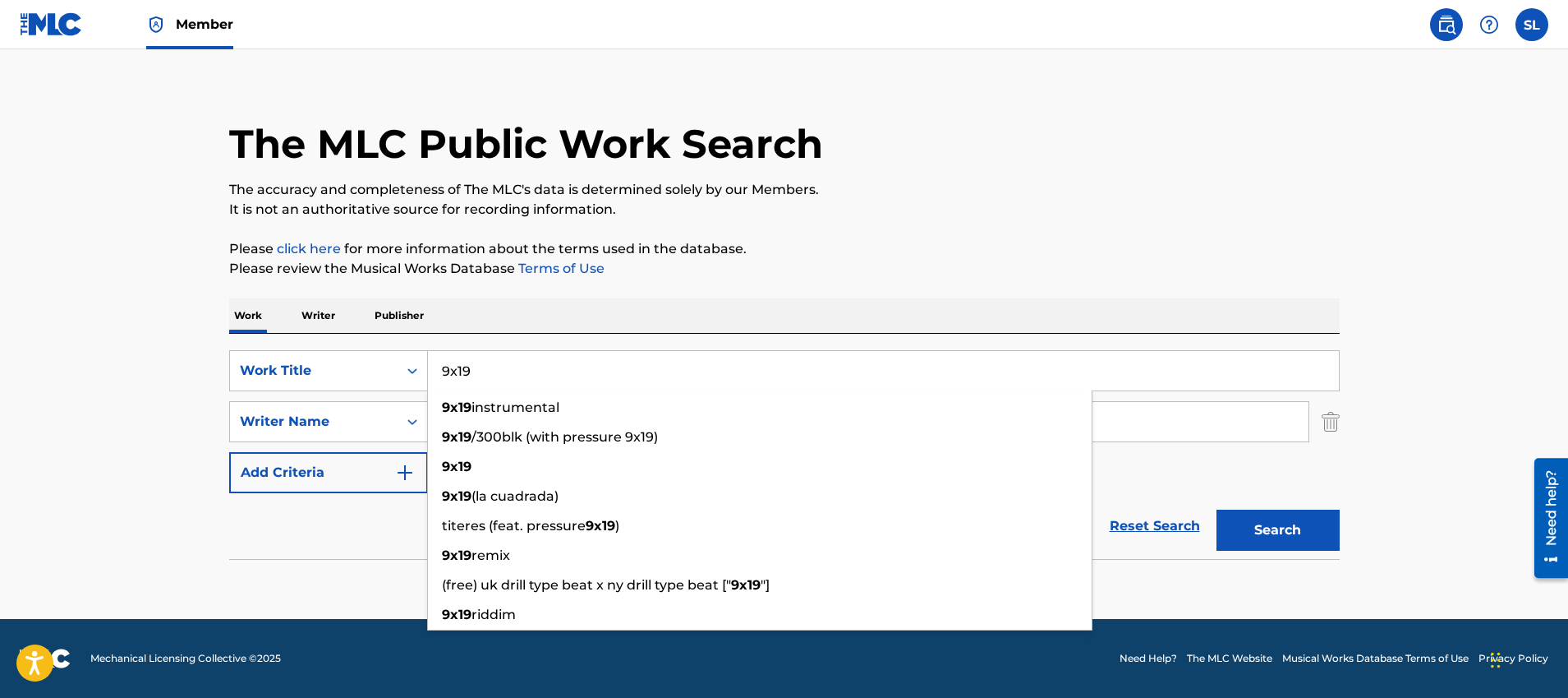
click at [600, 356] on input "9x19" at bounding box center [884, 370] width 911 height 39
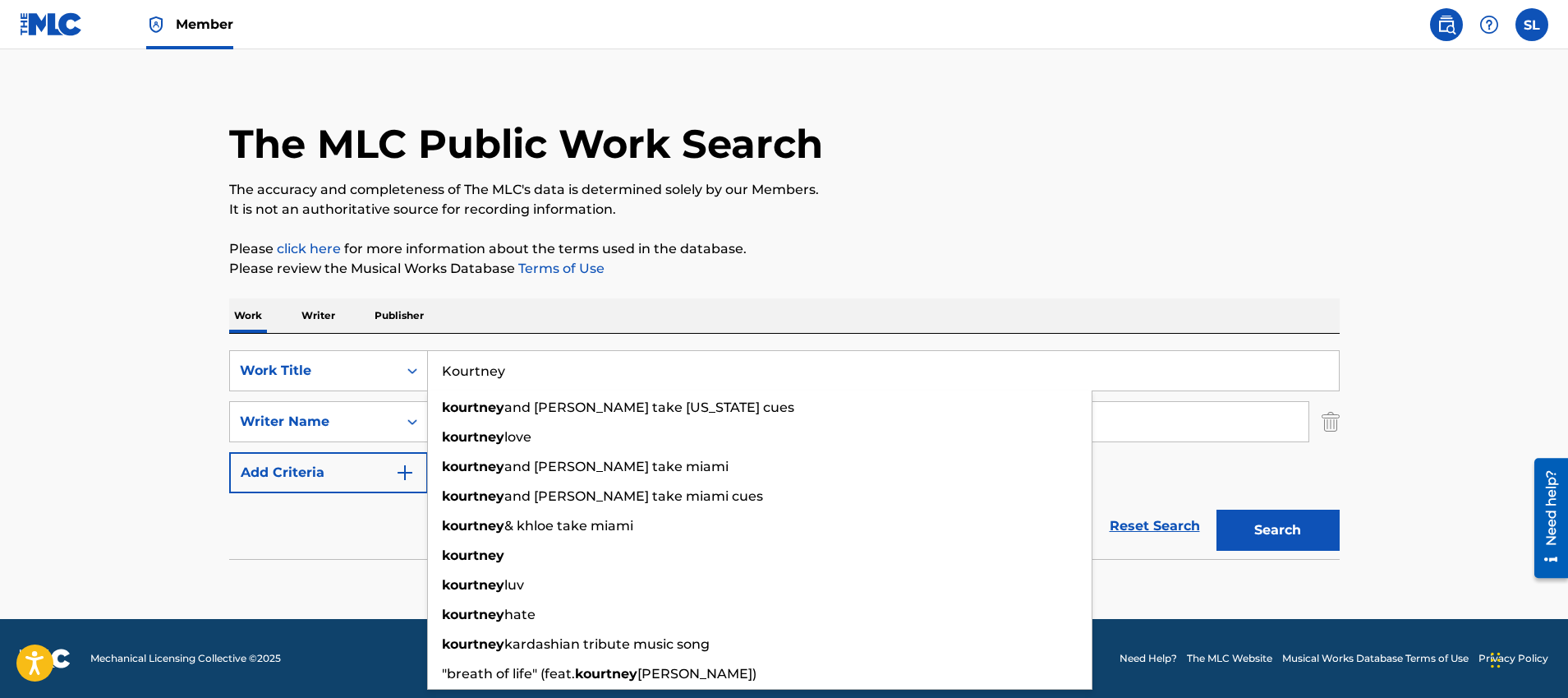
type input "Kourtney"
click at [1217, 509] on button "Search" at bounding box center [1278, 530] width 123 height 41
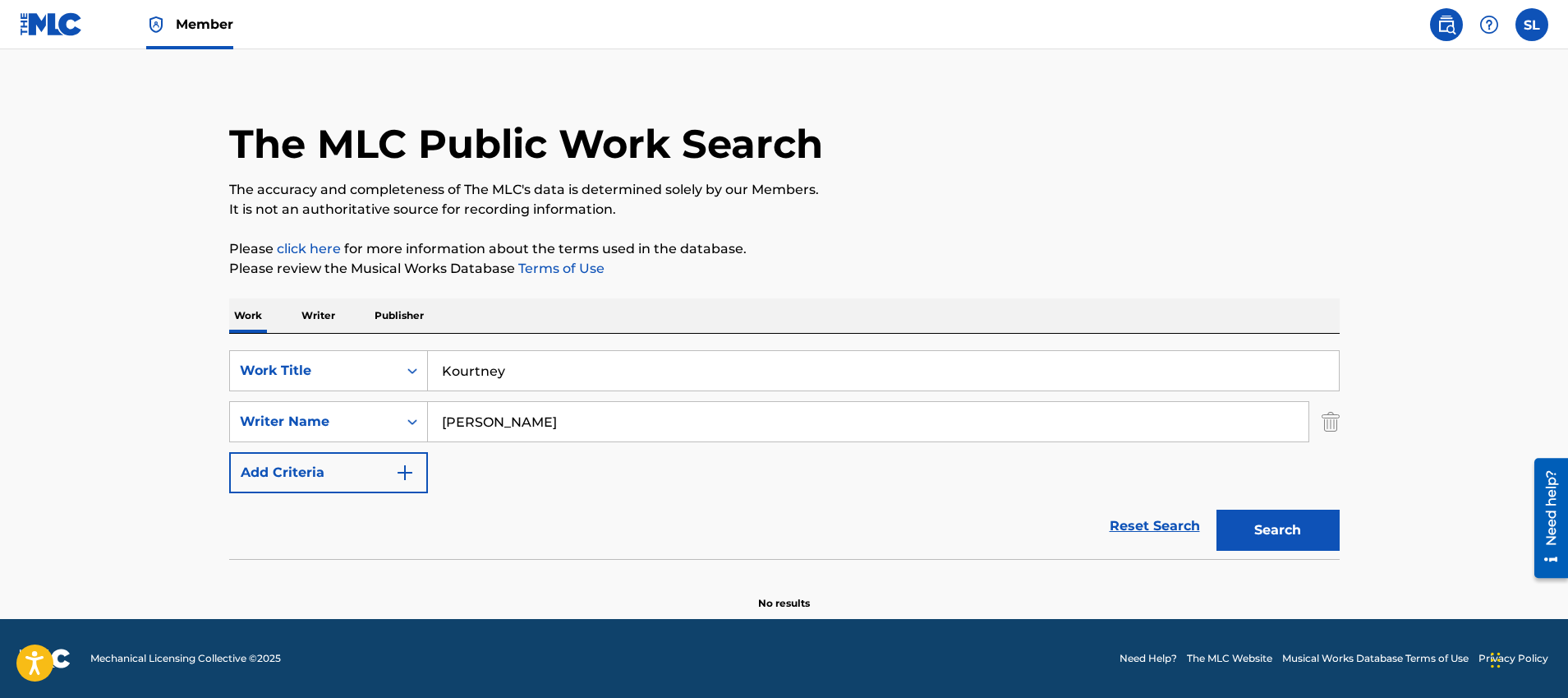
click at [1534, 28] on label at bounding box center [1532, 24] width 32 height 32
click at [1533, 25] on input "SL Steeven Leblanc steeven.leblanc@createmusicgroup.com Notification Preference…" at bounding box center [1533, 25] width 0 height 0
click at [1212, 100] on div "The MLC Public Work Search" at bounding box center [784, 135] width 1110 height 120
click at [74, 31] on img at bounding box center [51, 25] width 63 height 24
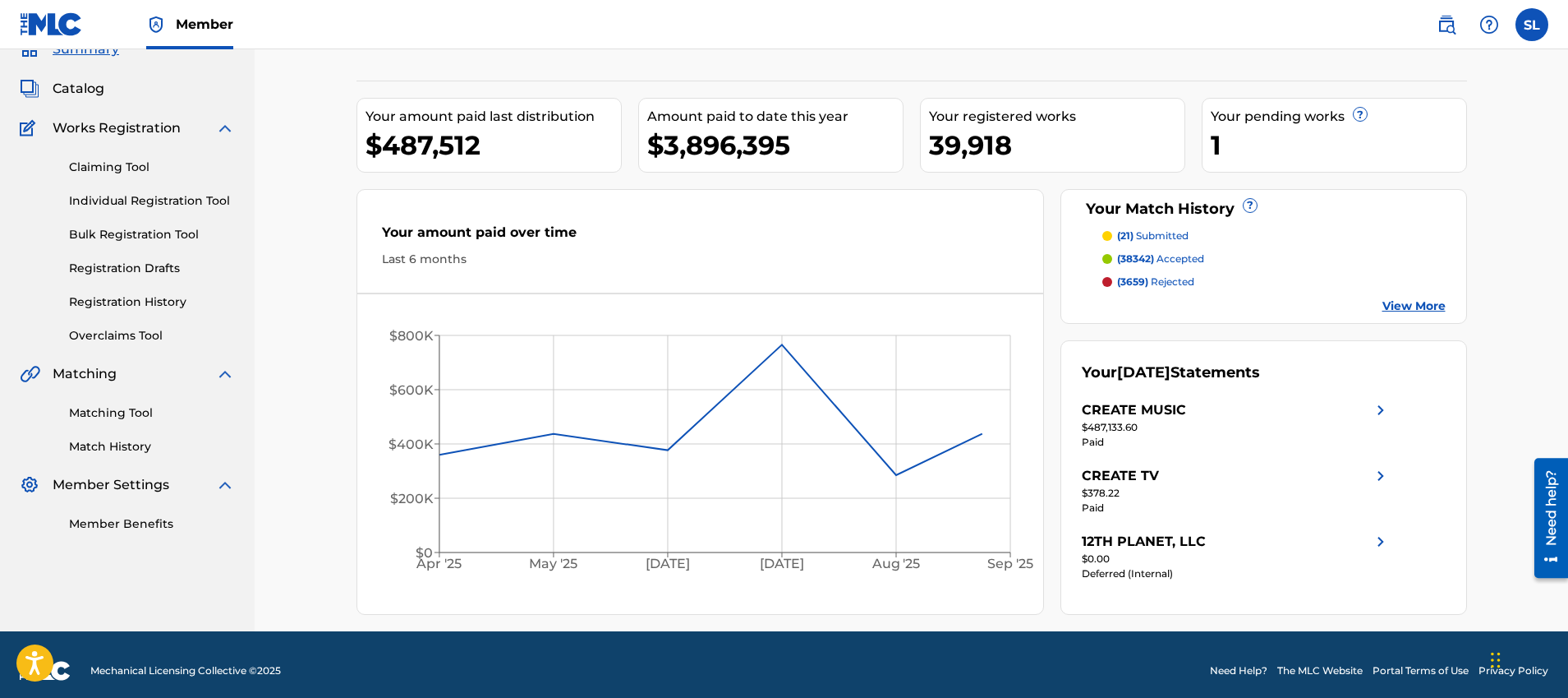
scroll to position [87, 0]
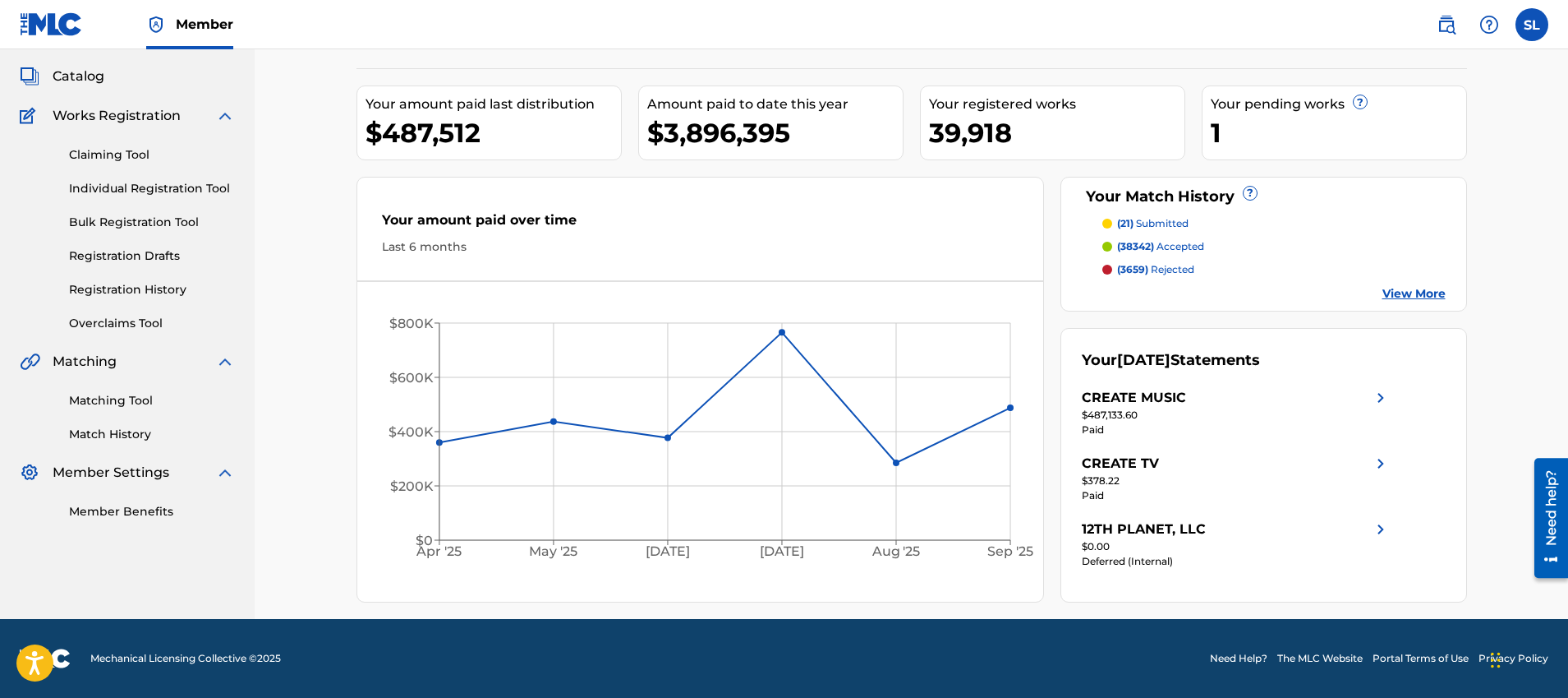
click at [112, 404] on link "Matching Tool" at bounding box center [152, 401] width 166 height 18
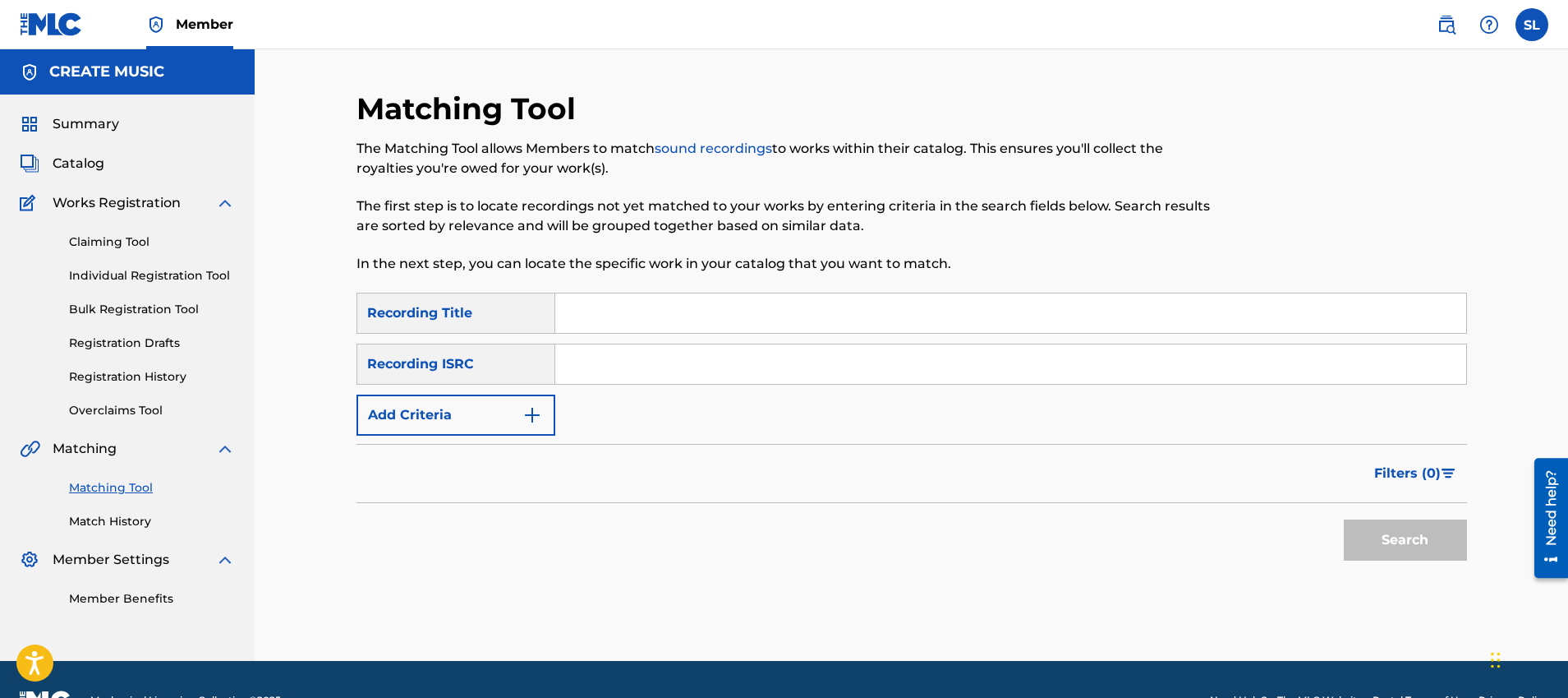
click at [631, 369] on input "Search Form" at bounding box center [1011, 364] width 911 height 39
paste input "QM6N22510284"
type input "QM6N22510284"
click at [622, 310] on input "Search Form" at bounding box center [1011, 313] width 911 height 39
type input "secuestro"
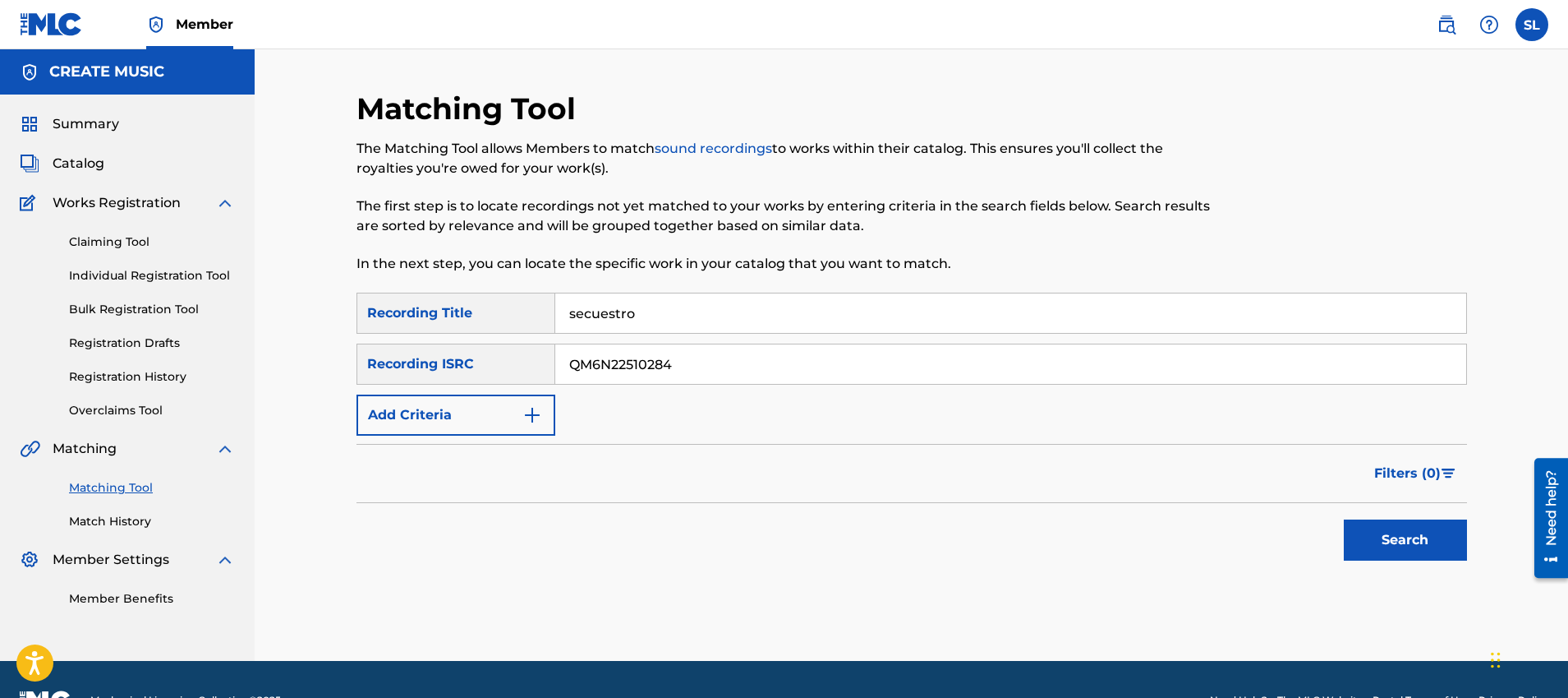
click at [1344, 519] on button "Search" at bounding box center [1405, 539] width 123 height 41
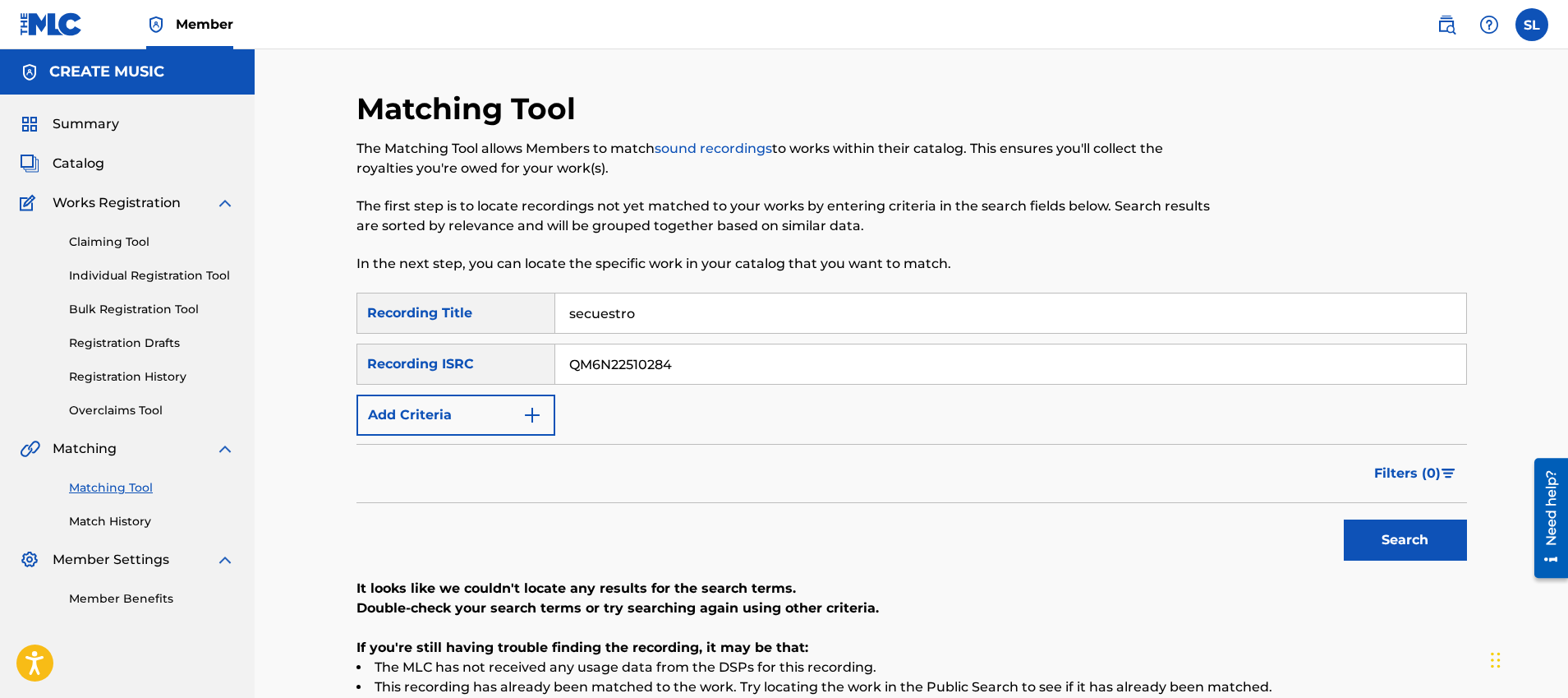
click at [800, 375] on input "QM6N22510284" at bounding box center [1011, 364] width 911 height 39
paste input "4TW2535661"
type input "QM4TW2535661"
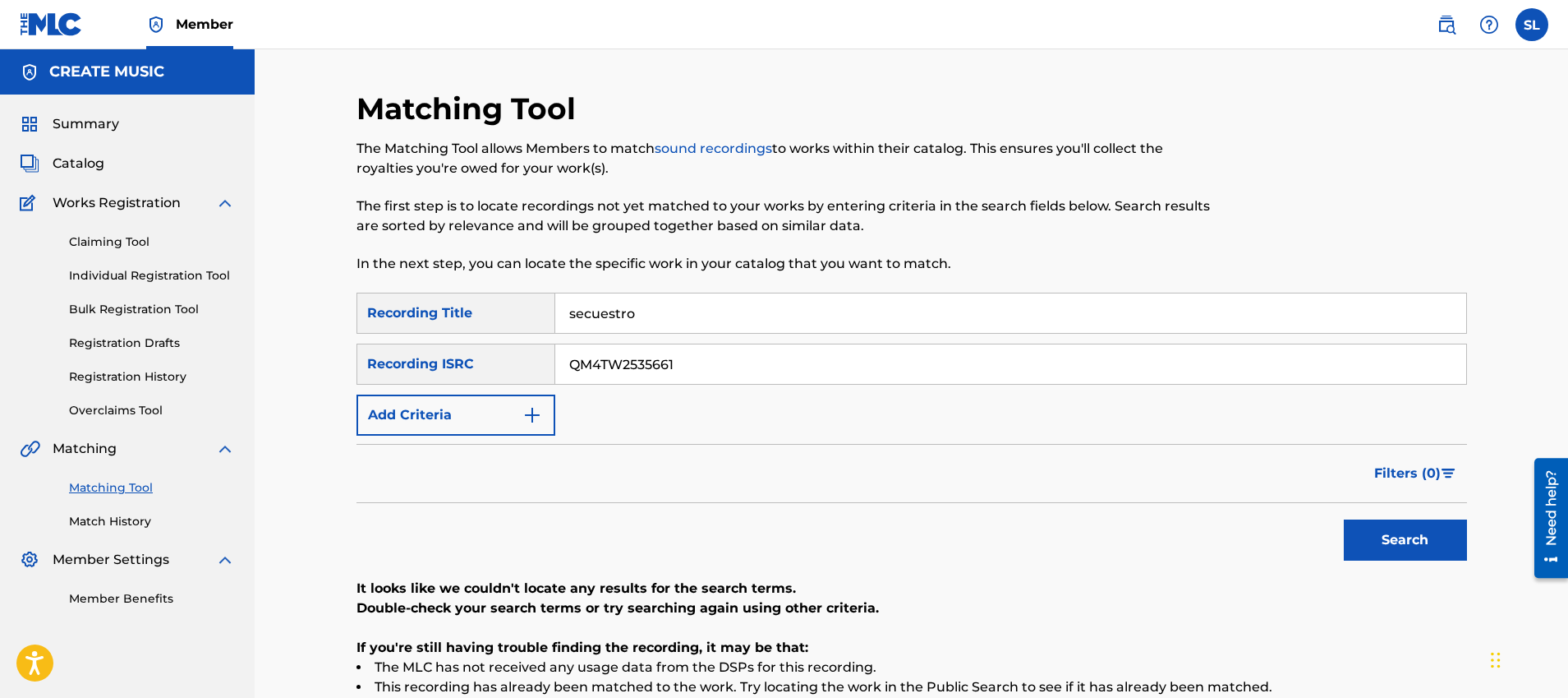
click at [752, 315] on input "secuestro" at bounding box center [1011, 313] width 911 height 39
type input "oxy"
click at [1344, 519] on button "Search" at bounding box center [1405, 539] width 123 height 41
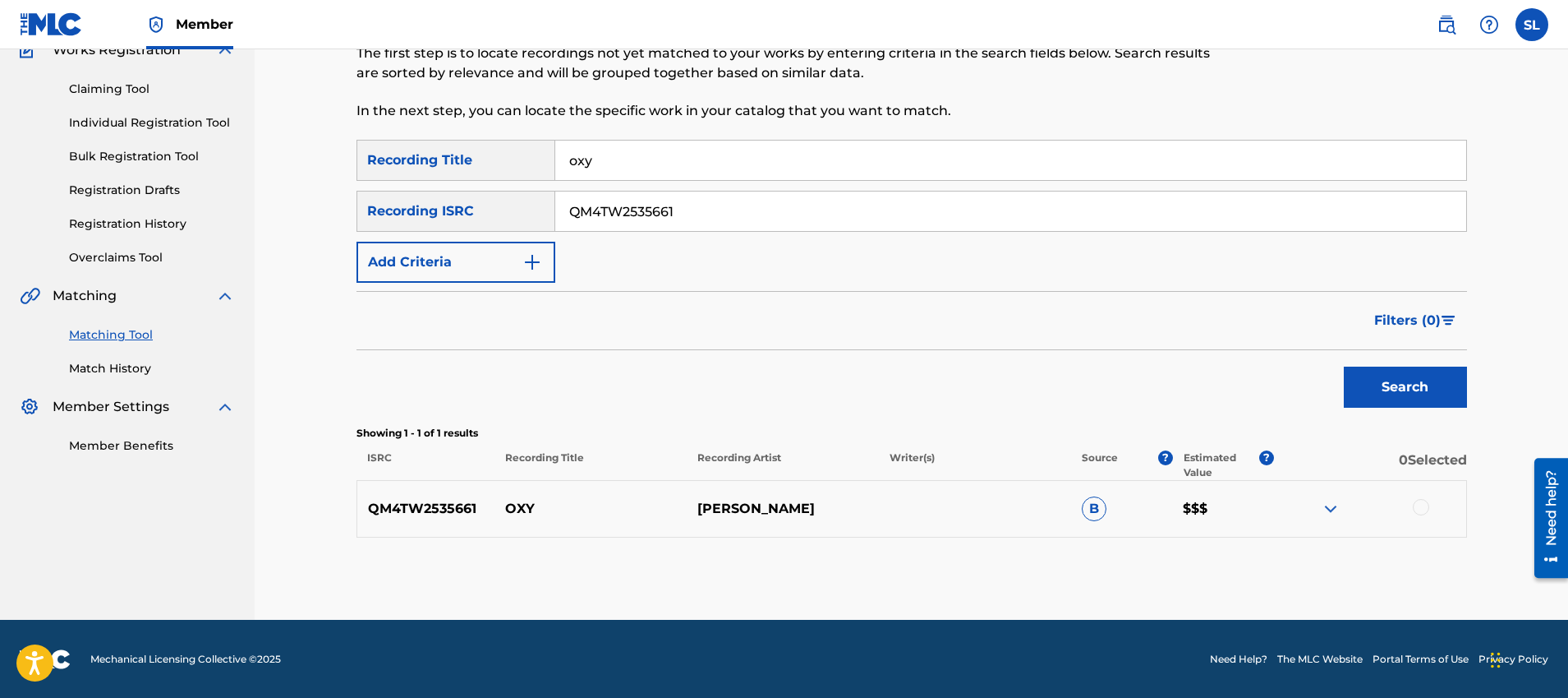
scroll to position [154, 0]
click at [1332, 509] on img at bounding box center [1331, 508] width 20 height 20
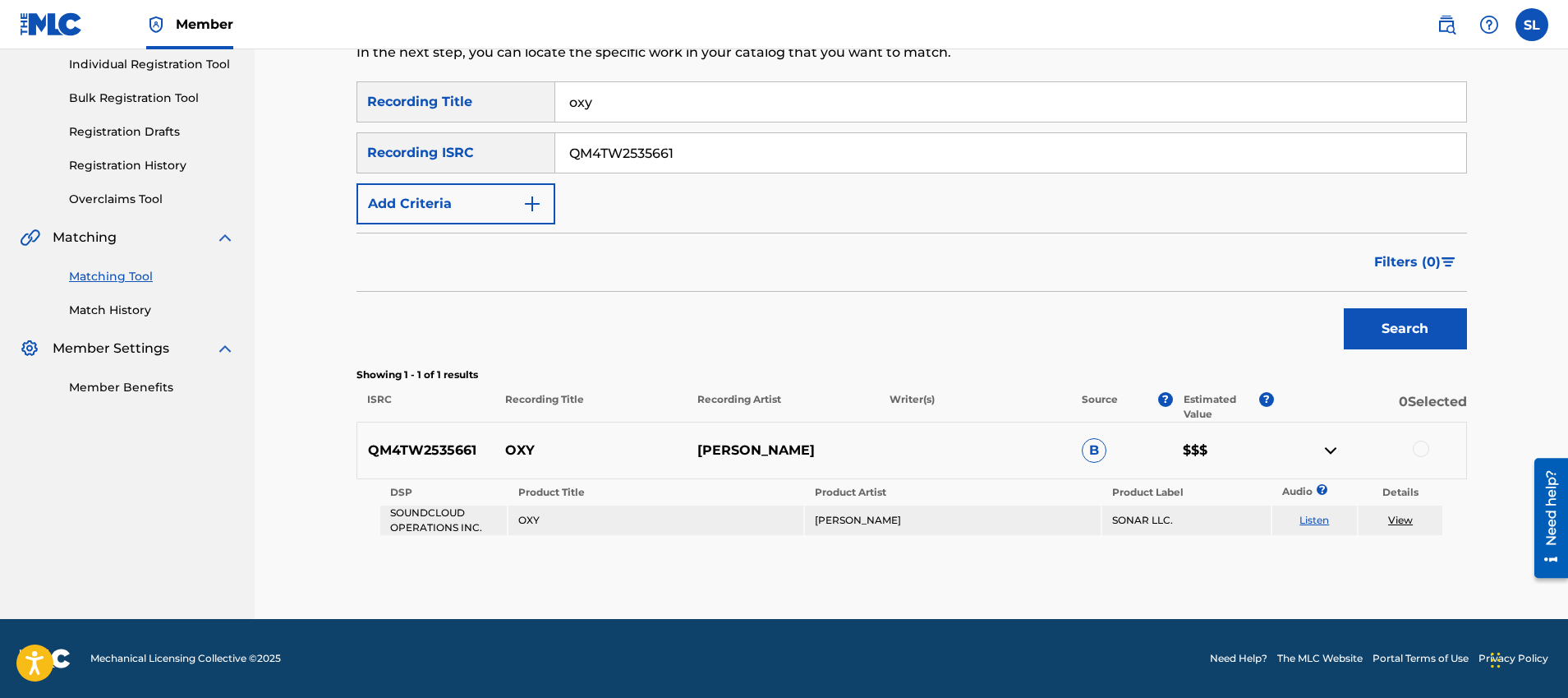
scroll to position [0, 0]
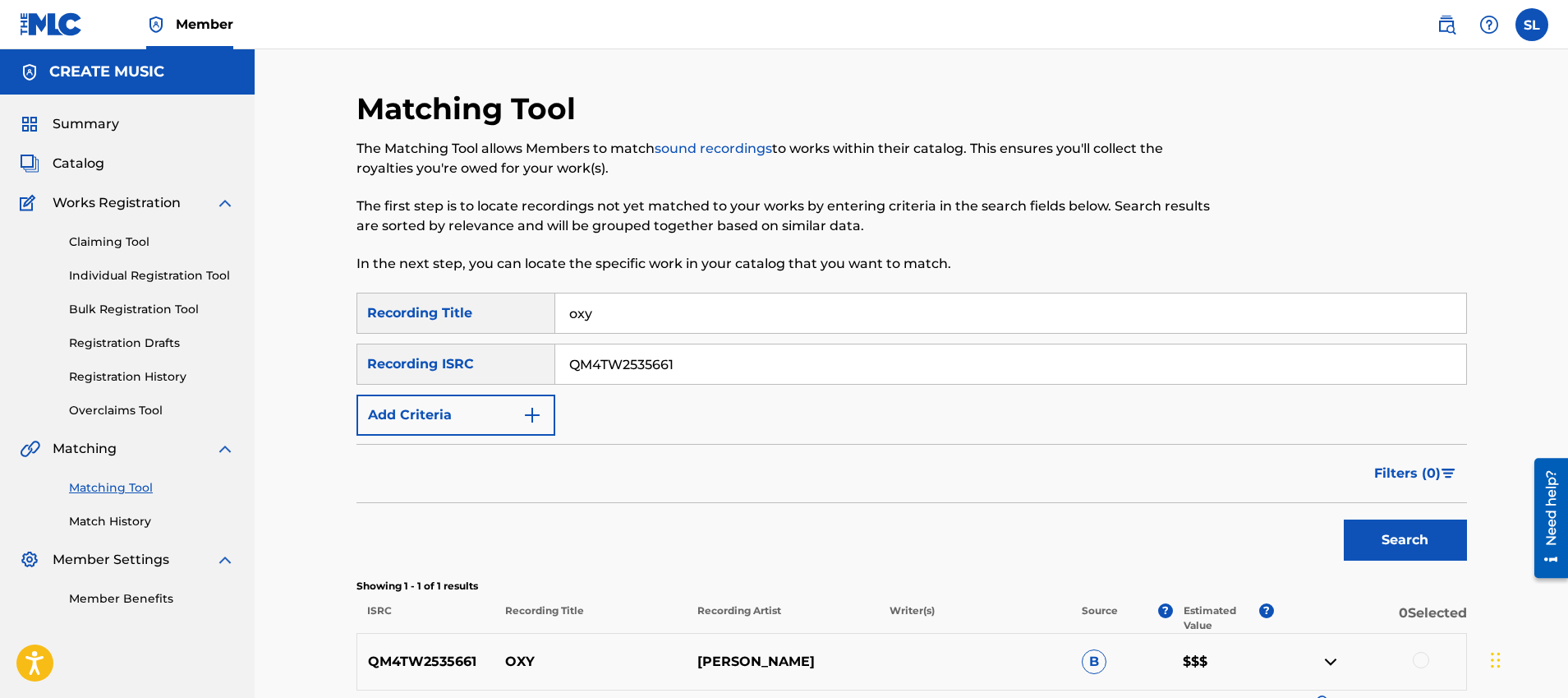
click at [1456, 28] on img at bounding box center [1447, 25] width 20 height 20
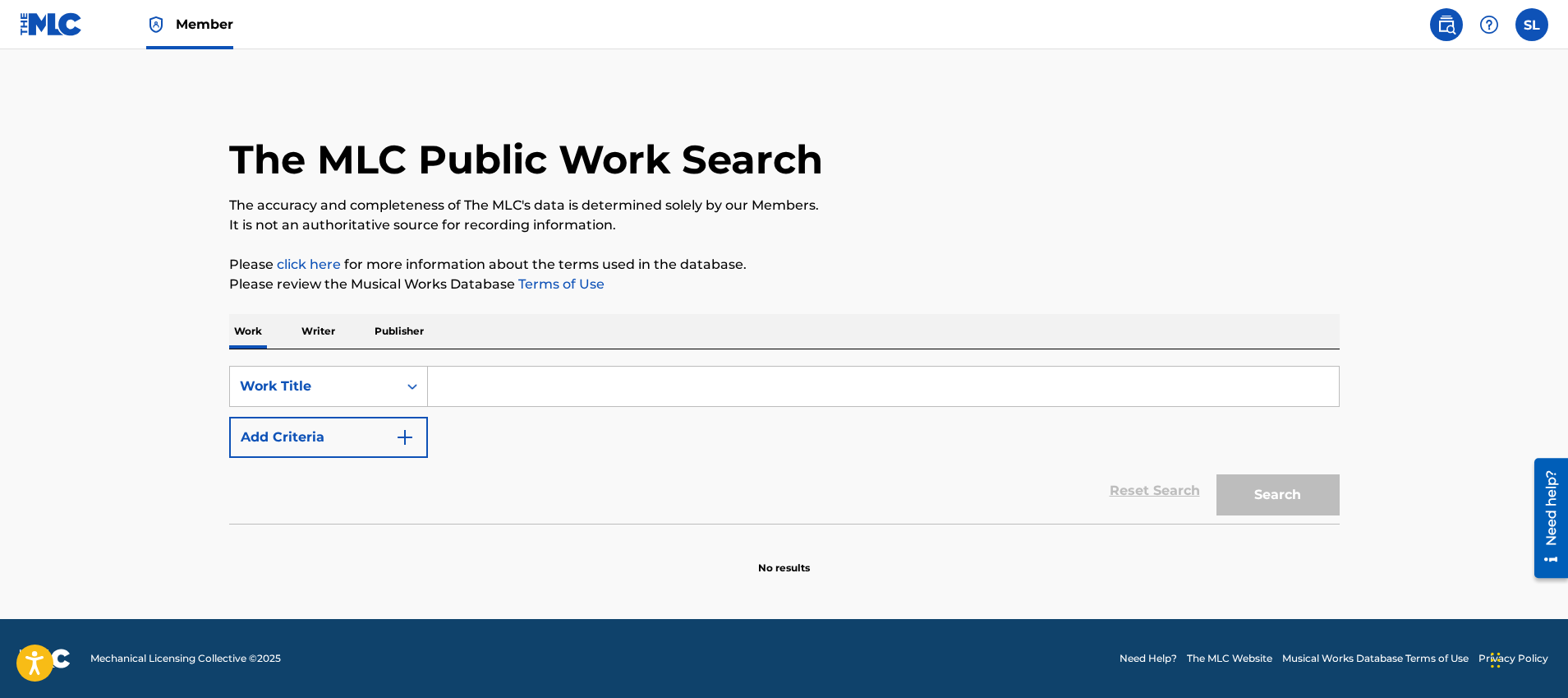
click at [404, 433] on img "Search Form" at bounding box center [405, 437] width 20 height 20
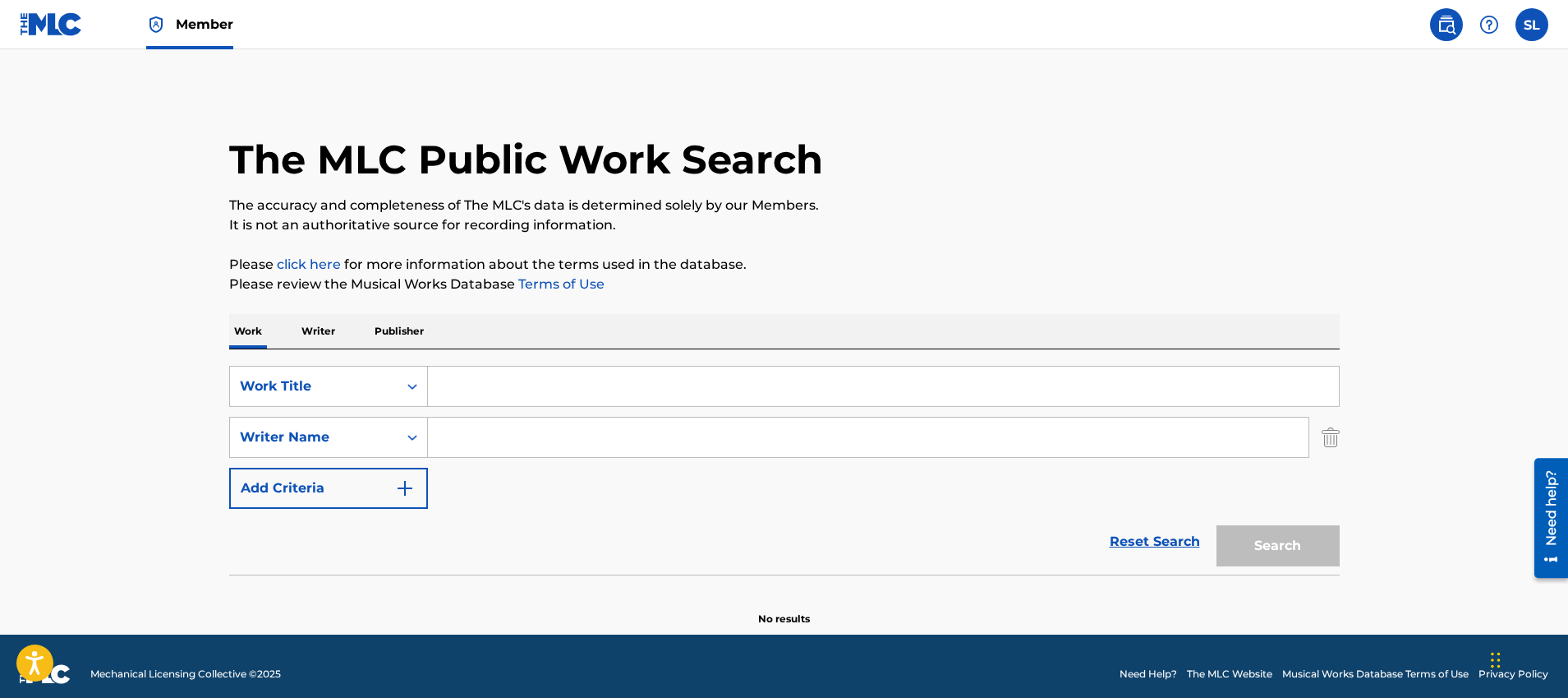
click at [512, 399] on input "Search Form" at bounding box center [884, 386] width 911 height 39
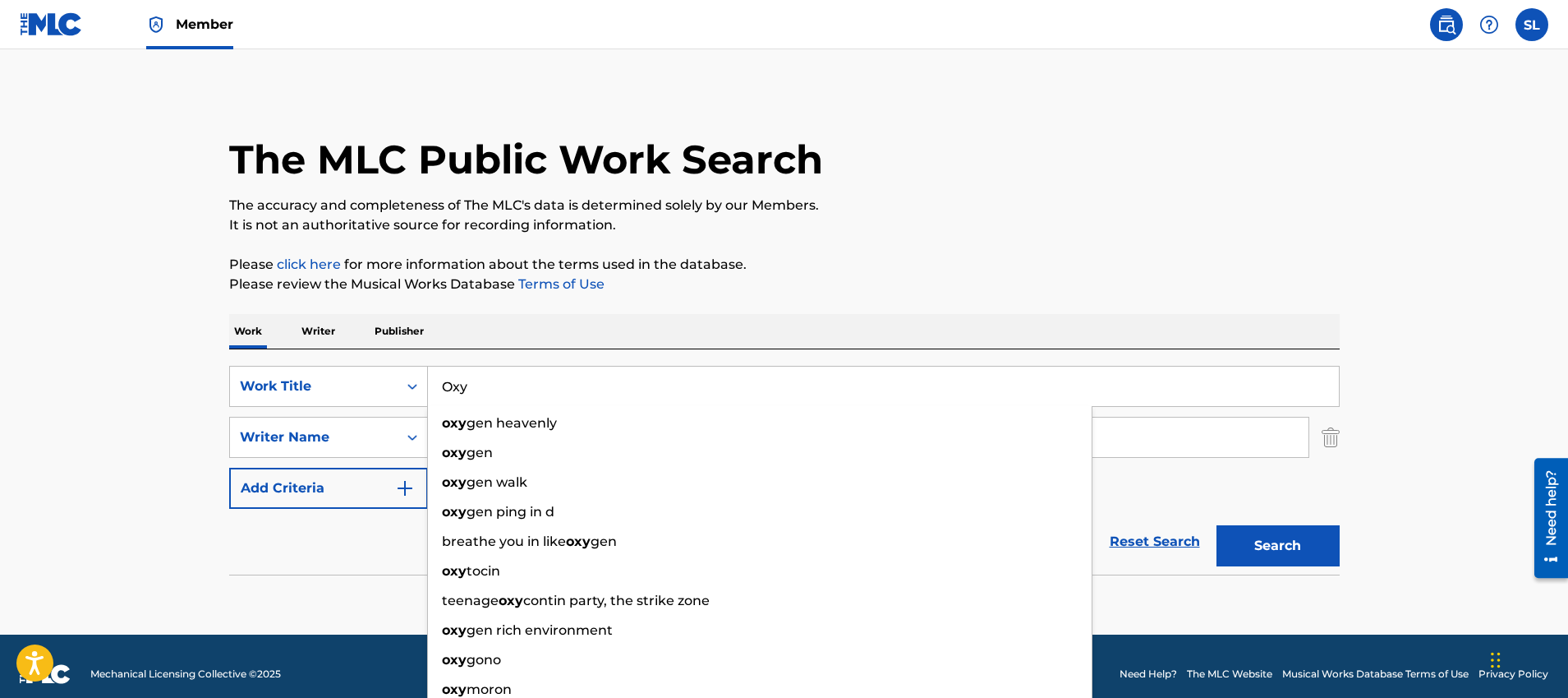
type input "Oxy"
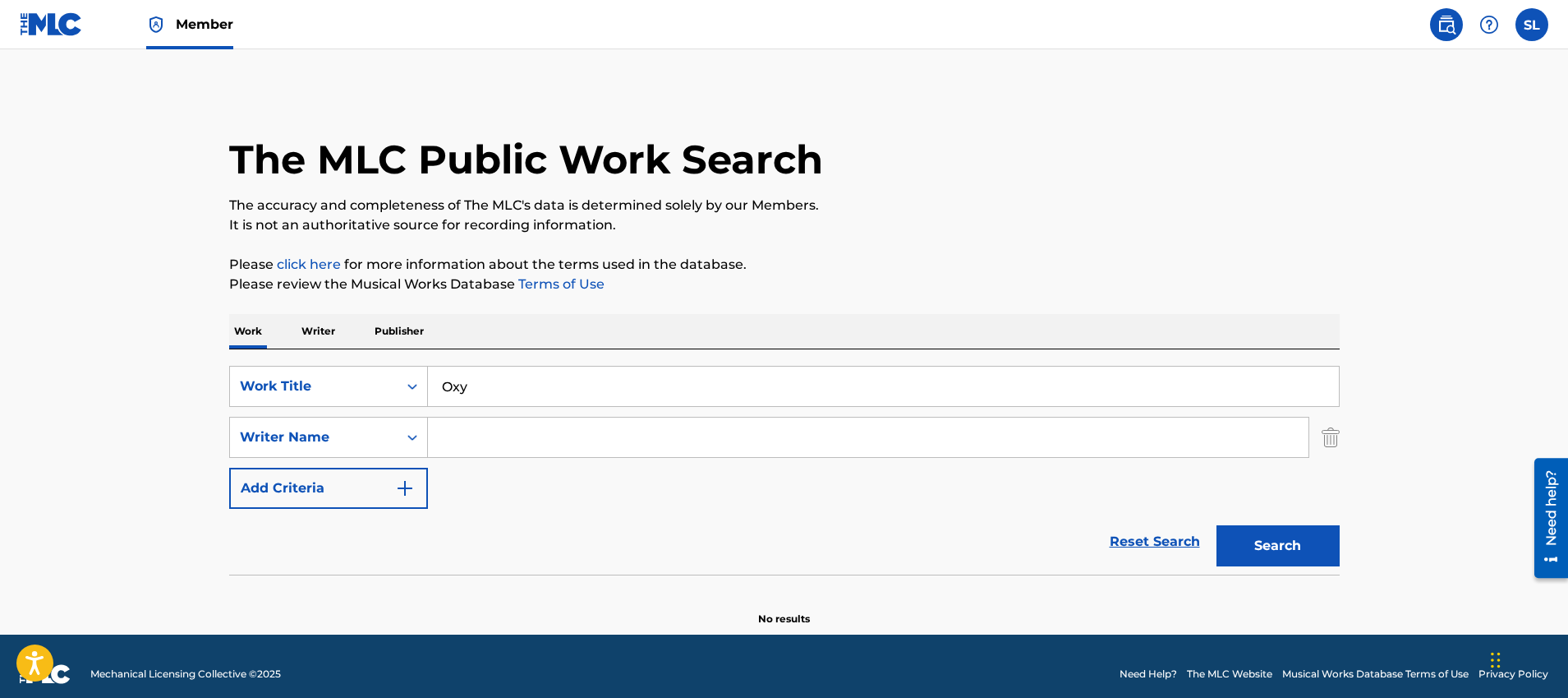
click at [518, 419] on input "Search Form" at bounding box center [868, 437] width 881 height 39
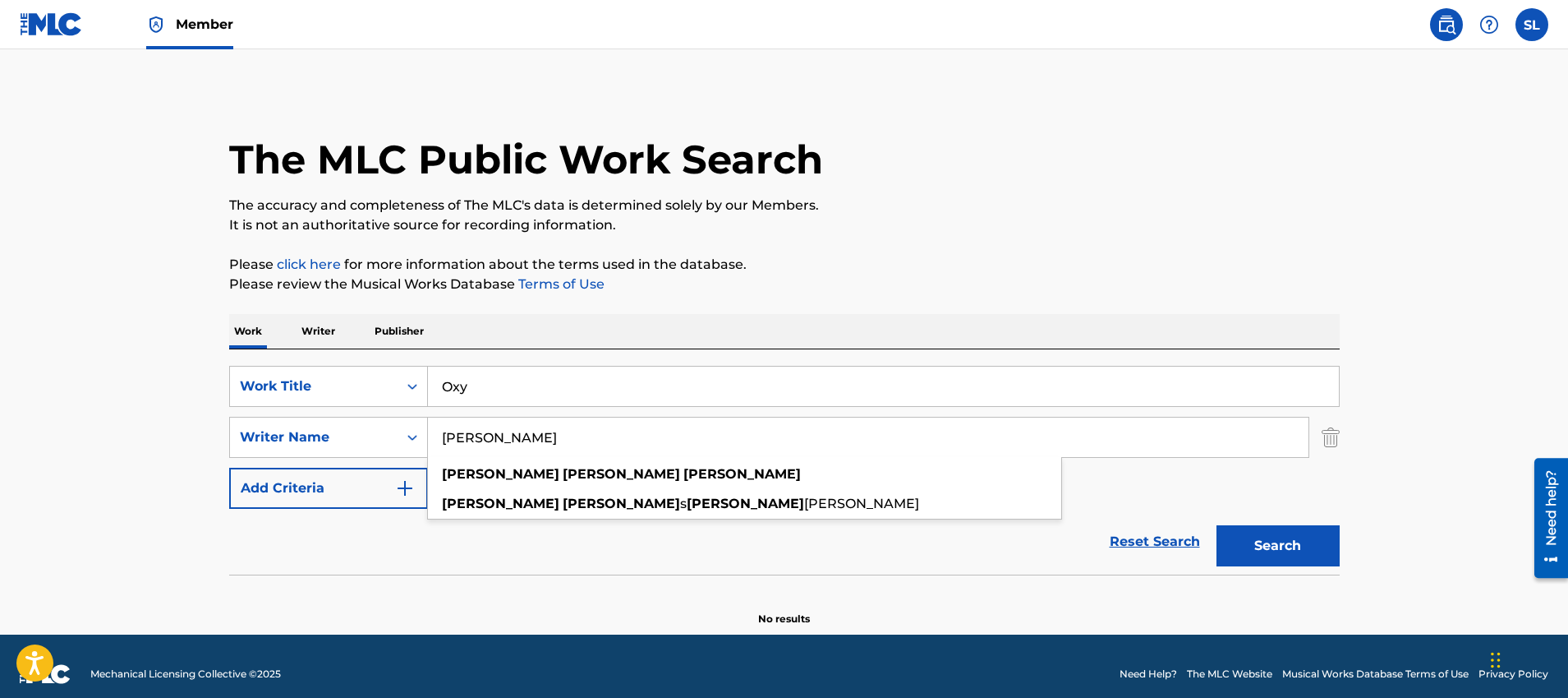
type input "John William Santana"
click at [1217, 525] on button "Search" at bounding box center [1278, 545] width 123 height 41
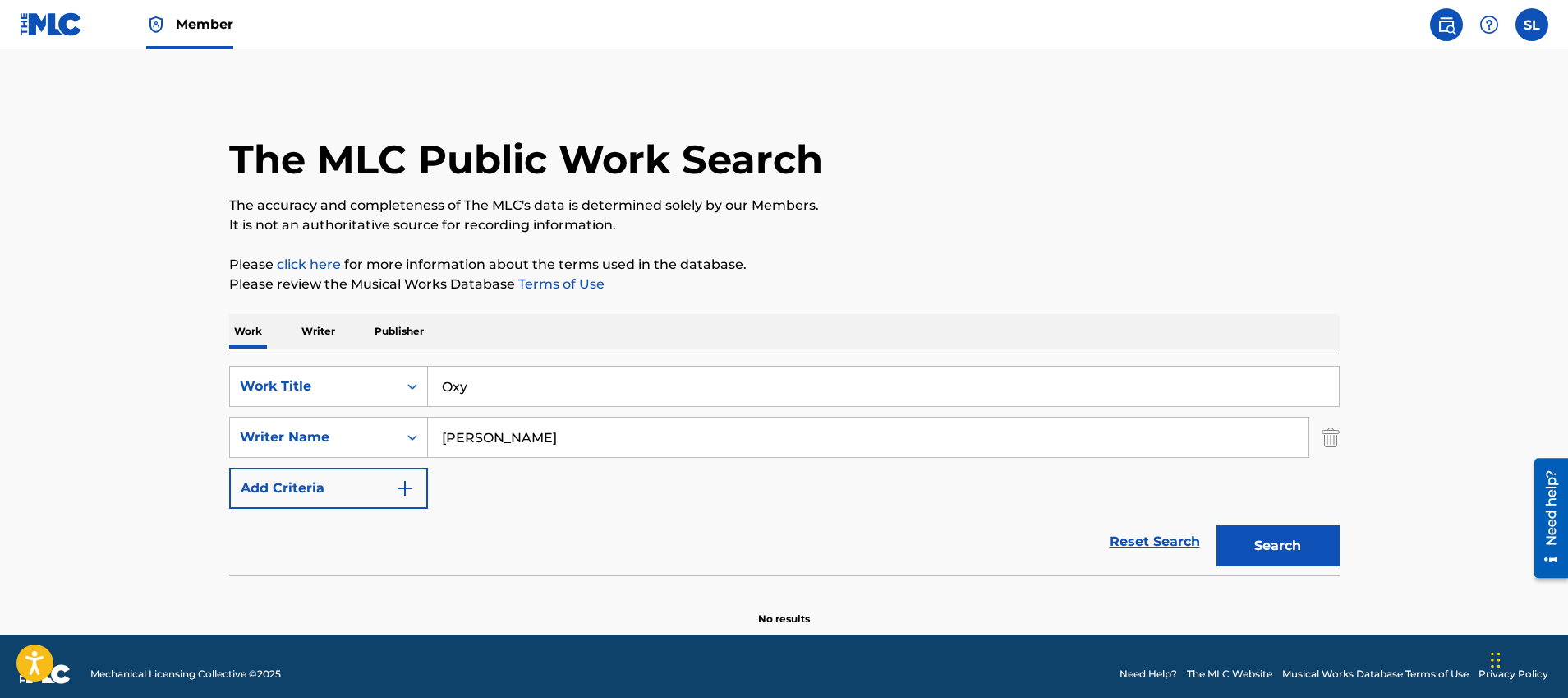
click at [59, 34] on img at bounding box center [51, 25] width 63 height 24
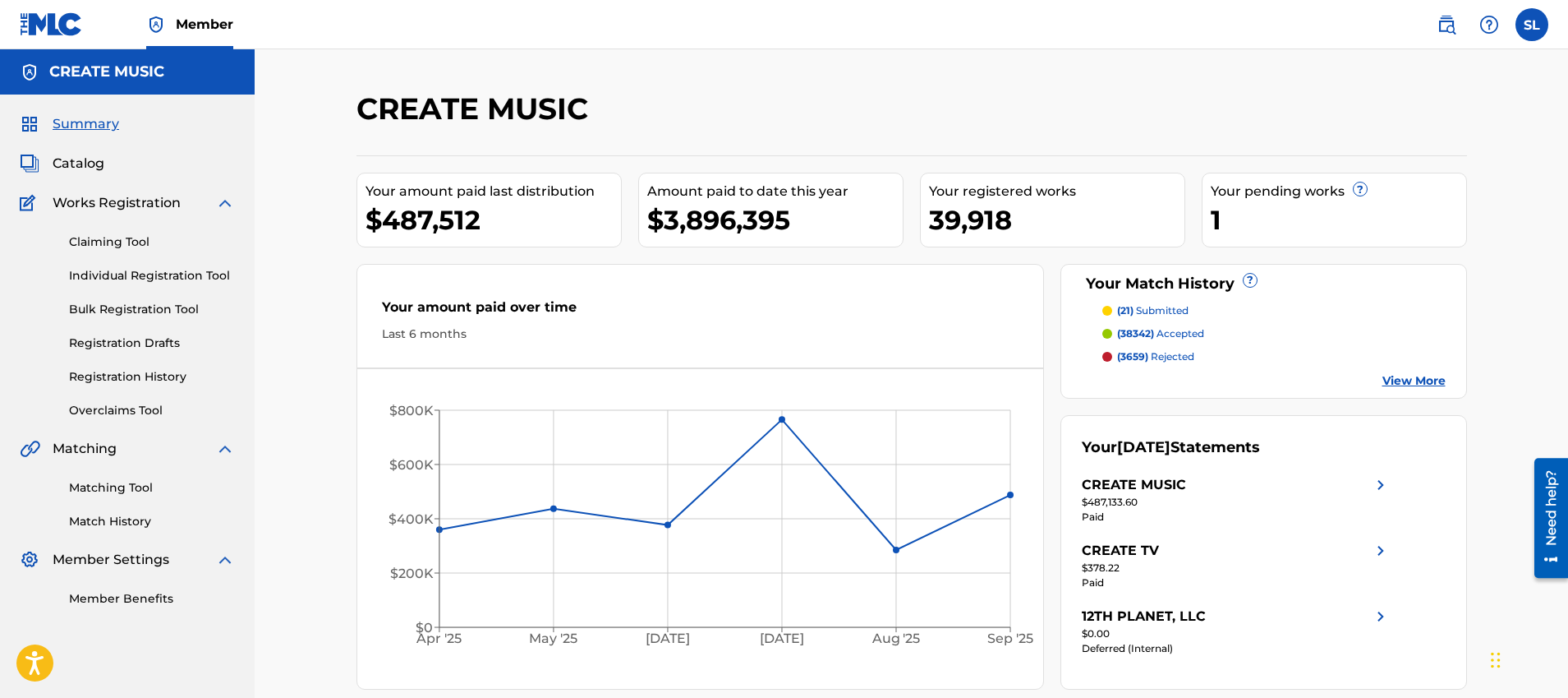
click at [1012, 495] on circle at bounding box center [1010, 494] width 5 height 5
click at [1011, 492] on circle at bounding box center [1010, 494] width 5 height 5
click at [1010, 493] on circle at bounding box center [1010, 494] width 7 height 7
click at [1164, 508] on div "$487,133.60" at bounding box center [1236, 501] width 309 height 15
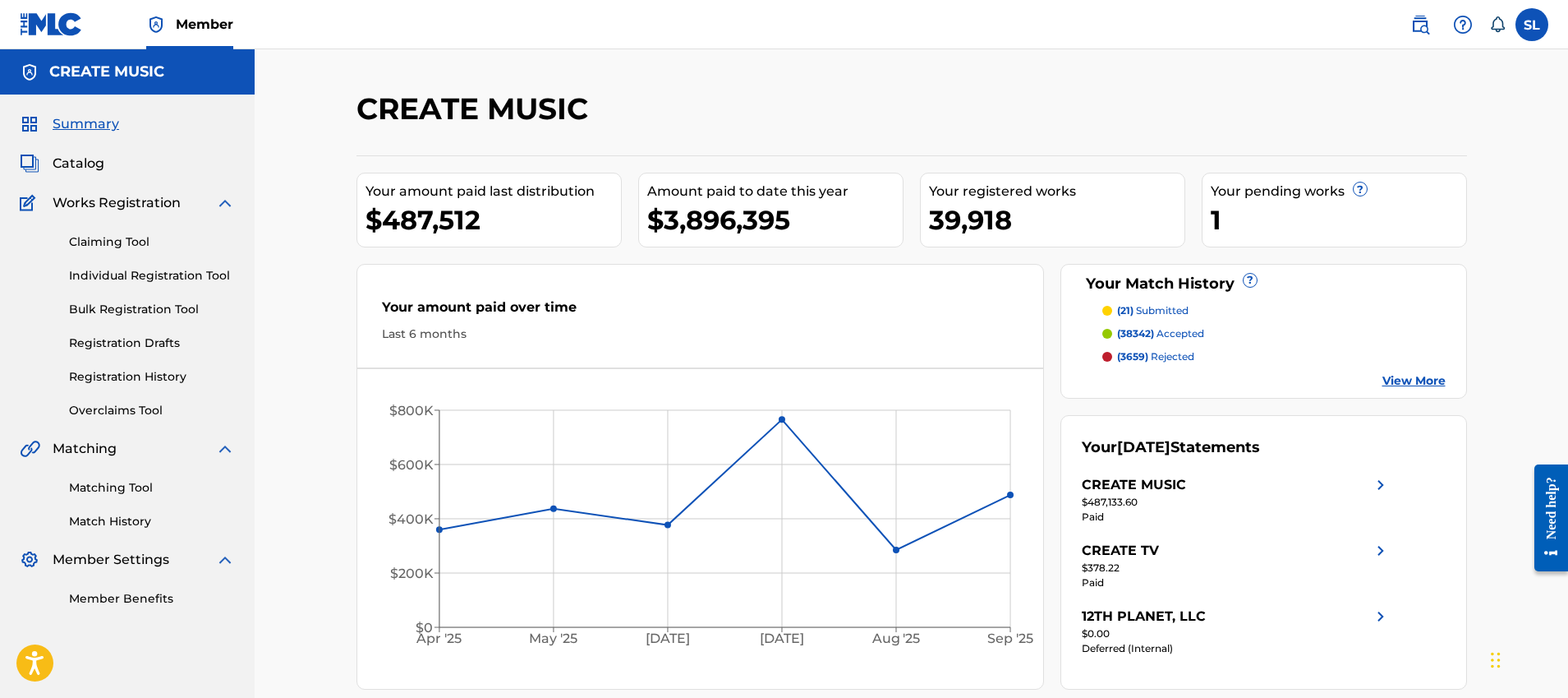
click at [1371, 488] on img at bounding box center [1381, 484] width 20 height 20
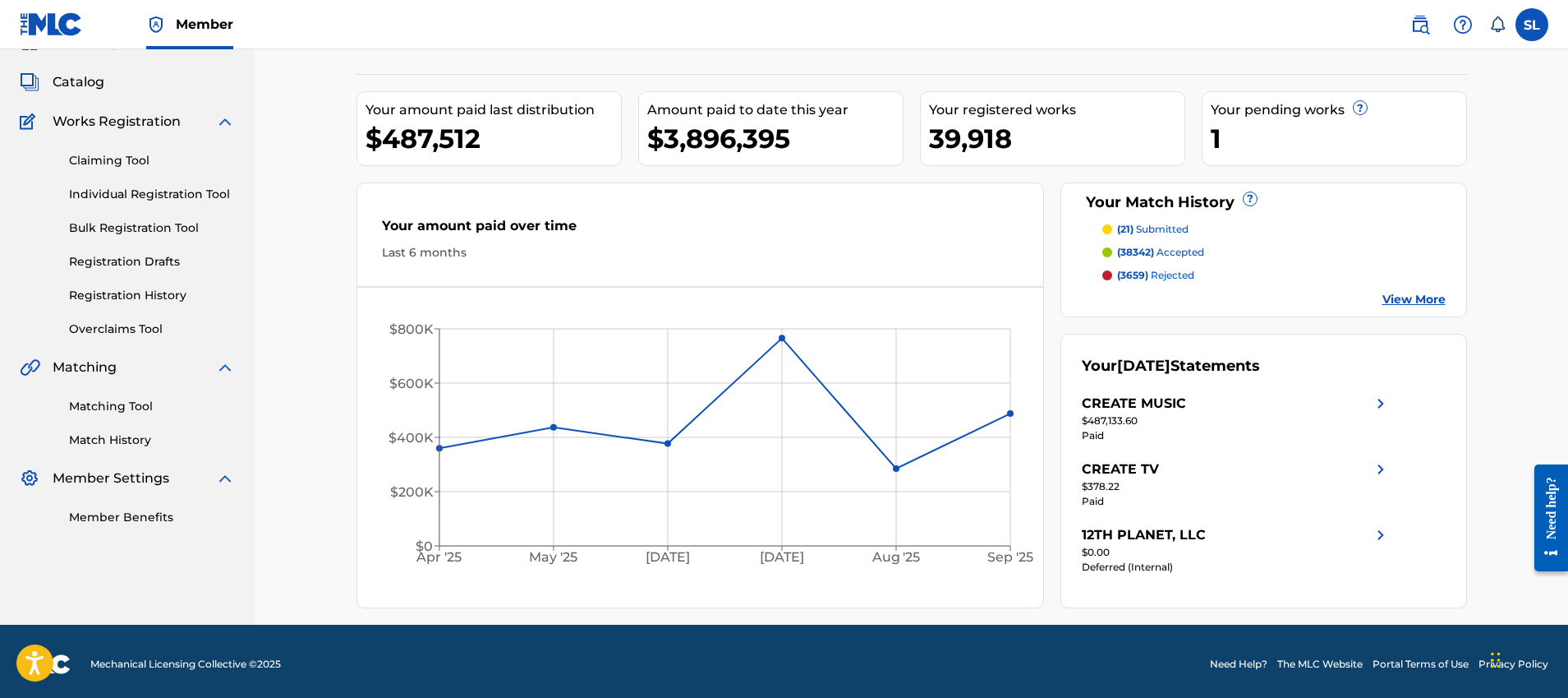
scroll to position [87, 0]
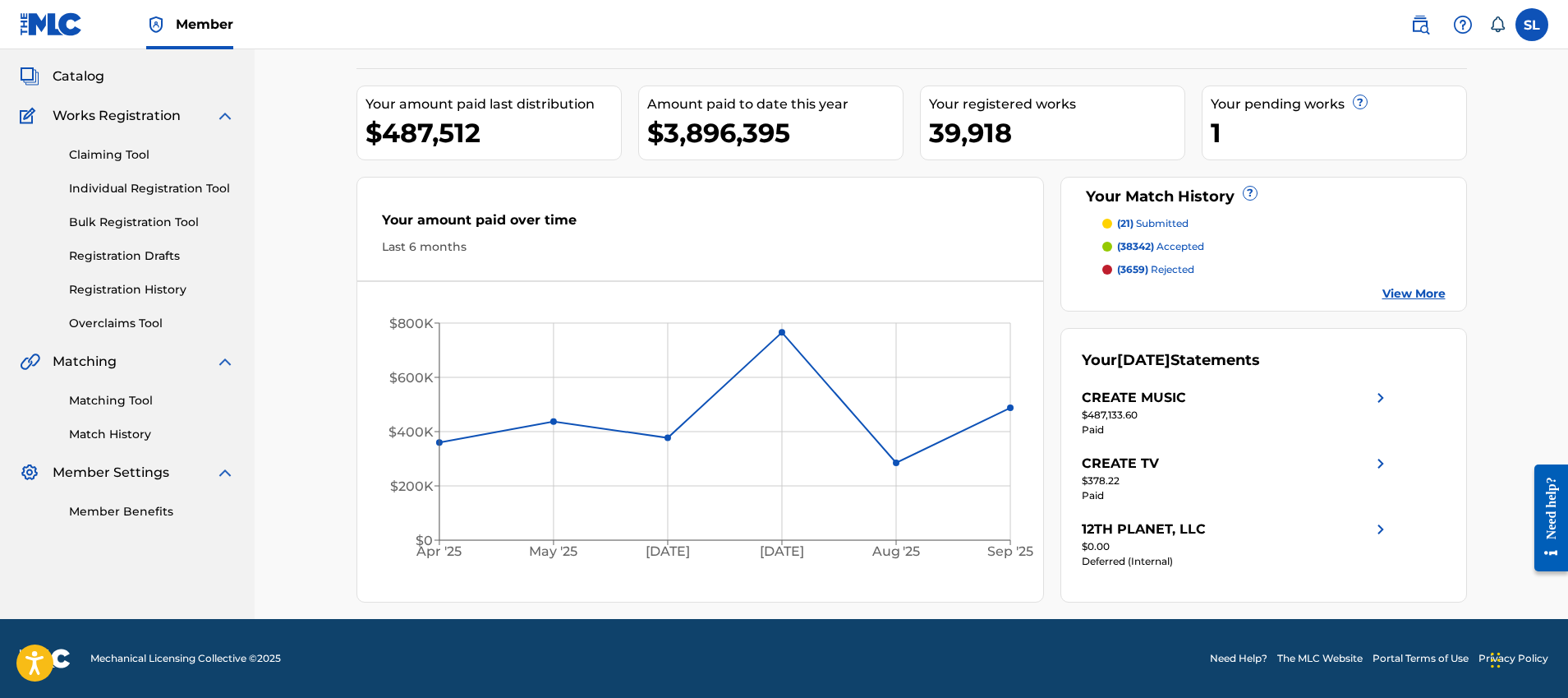
click at [314, 305] on div "CREATE MUSIC Your amount paid last distribution $487,512 Amount paid to date th…" at bounding box center [911, 290] width 1314 height 657
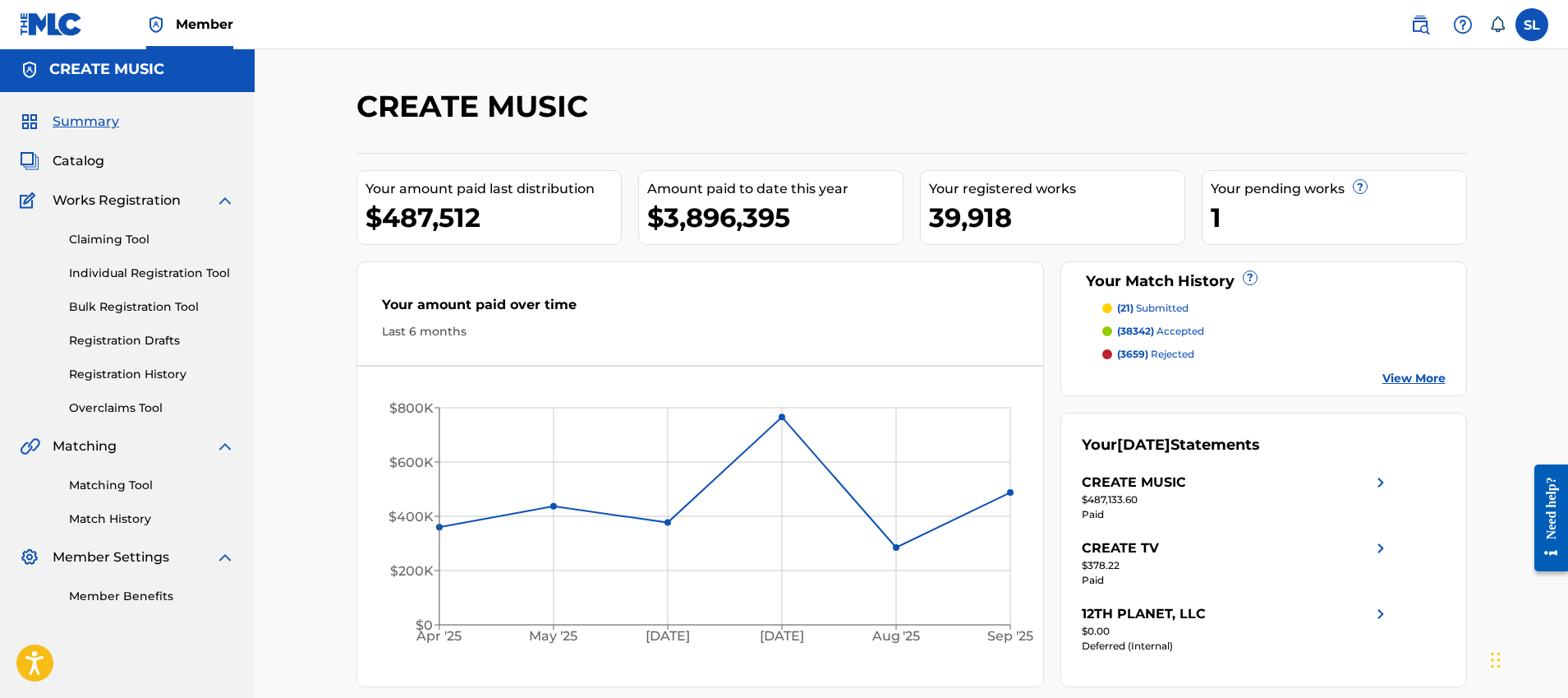
scroll to position [0, 0]
click at [84, 172] on span "Catalog" at bounding box center [78, 163] width 52 height 20
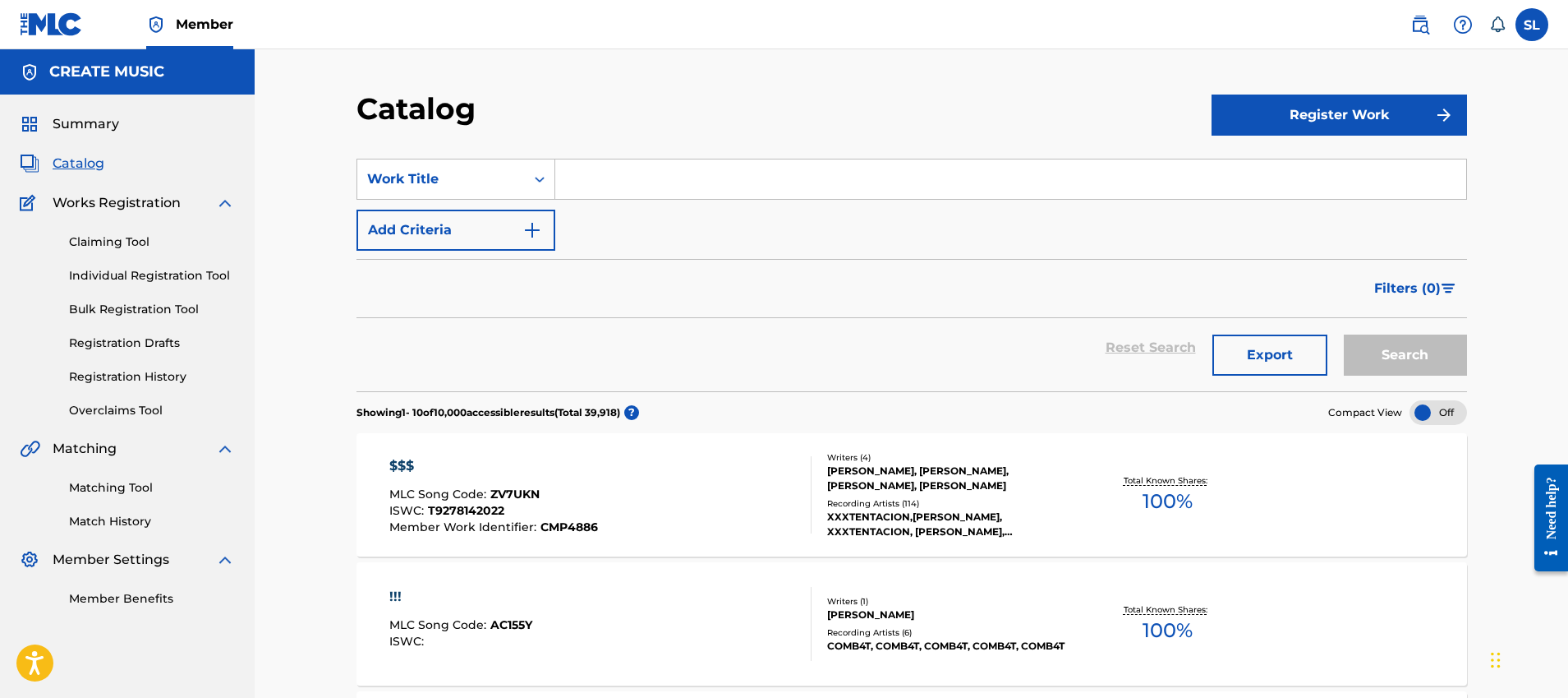
click at [623, 184] on input "Search Form" at bounding box center [1011, 179] width 911 height 39
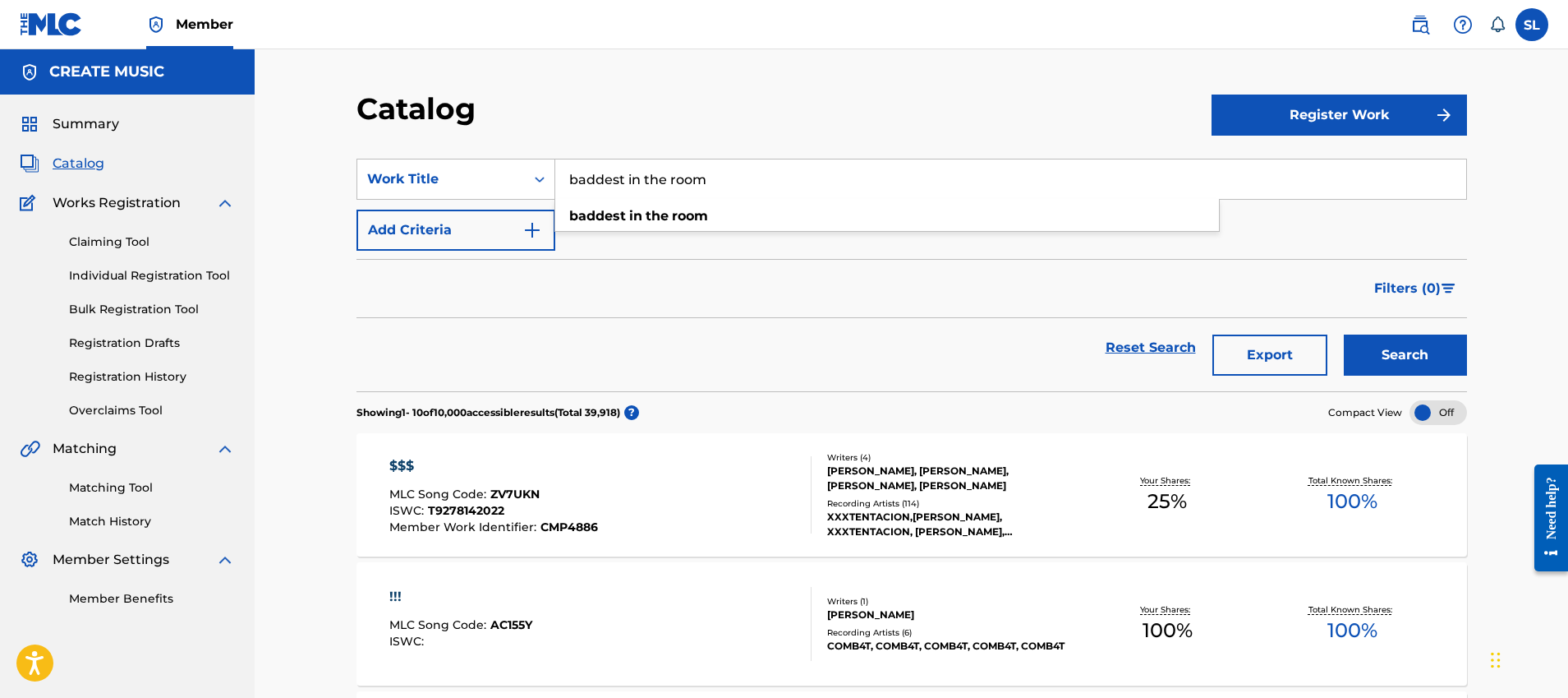
type input "baddest in the room"
click at [1344, 335] on button "Search" at bounding box center [1405, 355] width 123 height 41
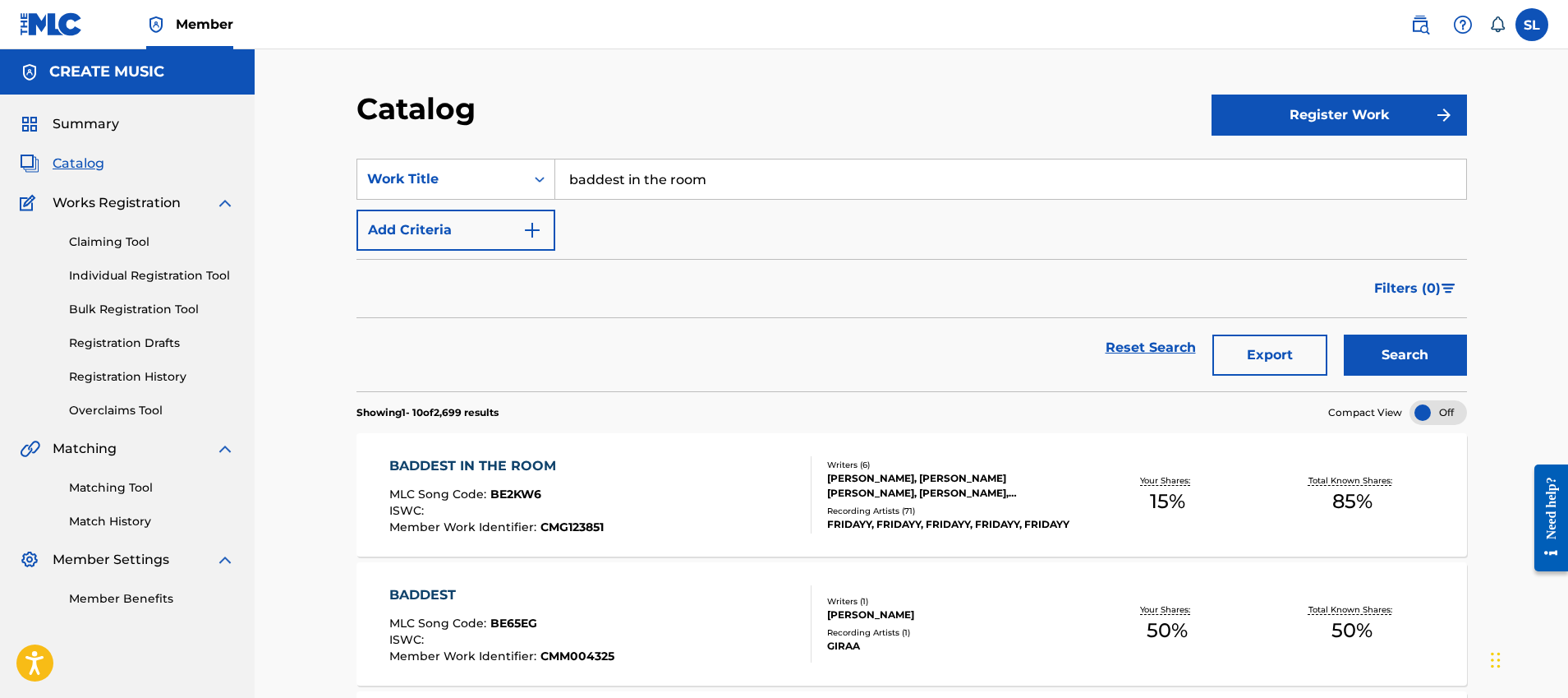
click at [523, 460] on div "BADDEST IN THE ROOM" at bounding box center [497, 466] width 215 height 20
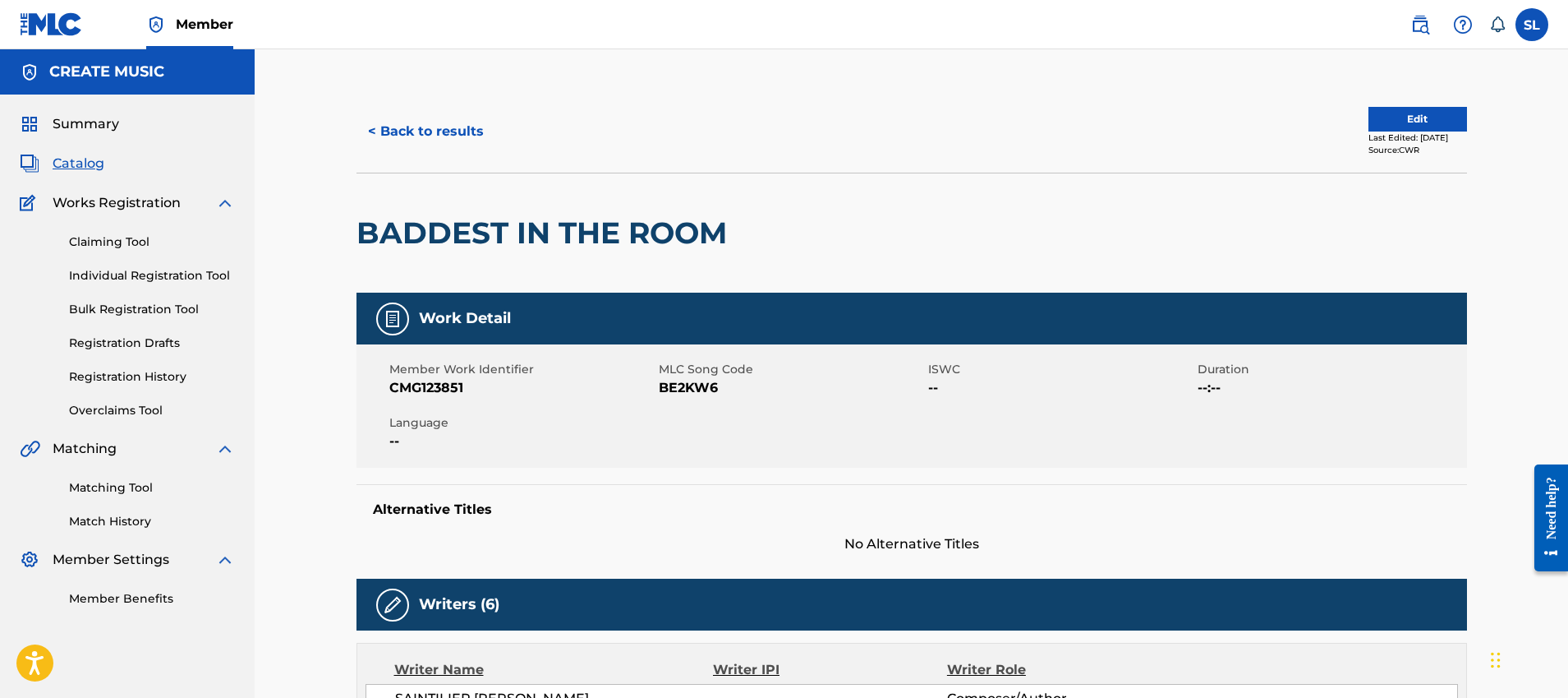
click at [457, 142] on button "< Back to results" at bounding box center [425, 132] width 139 height 41
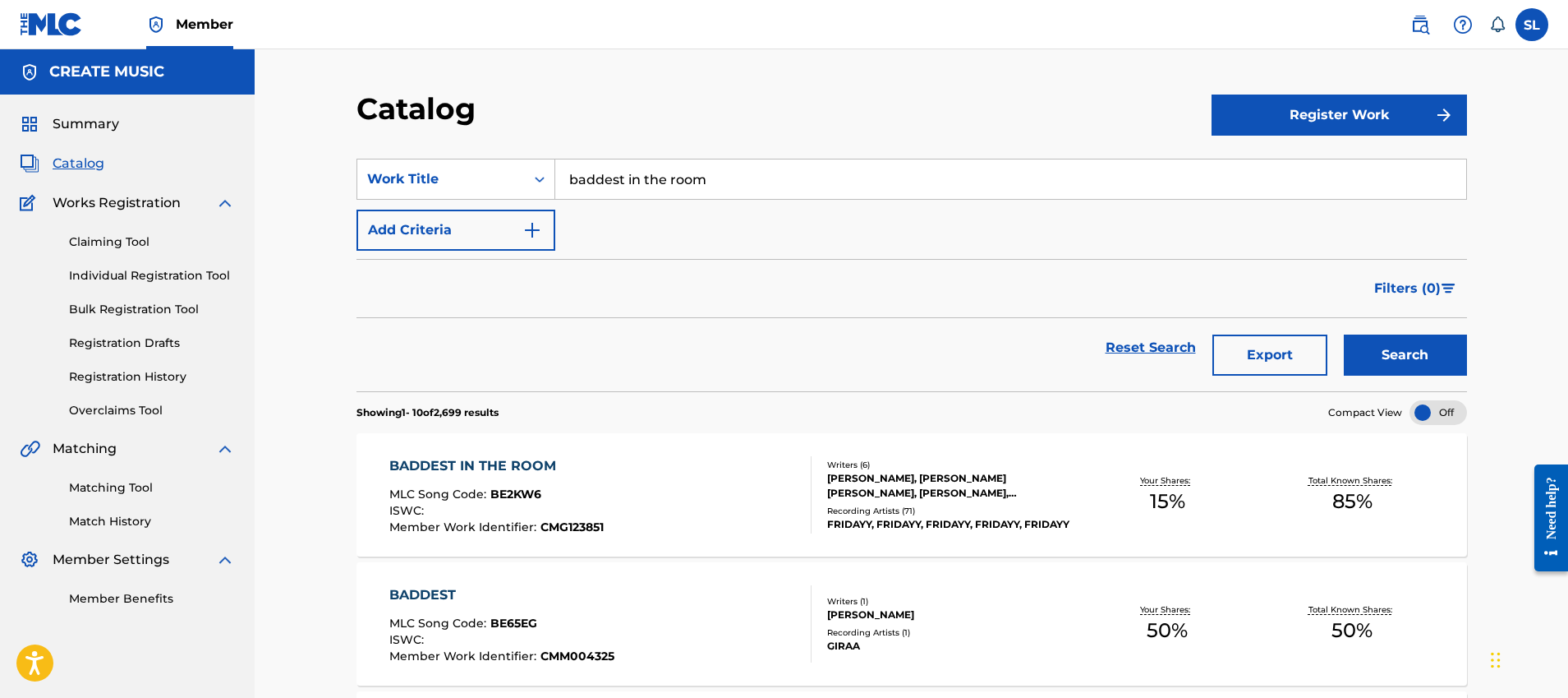
scroll to position [331, 0]
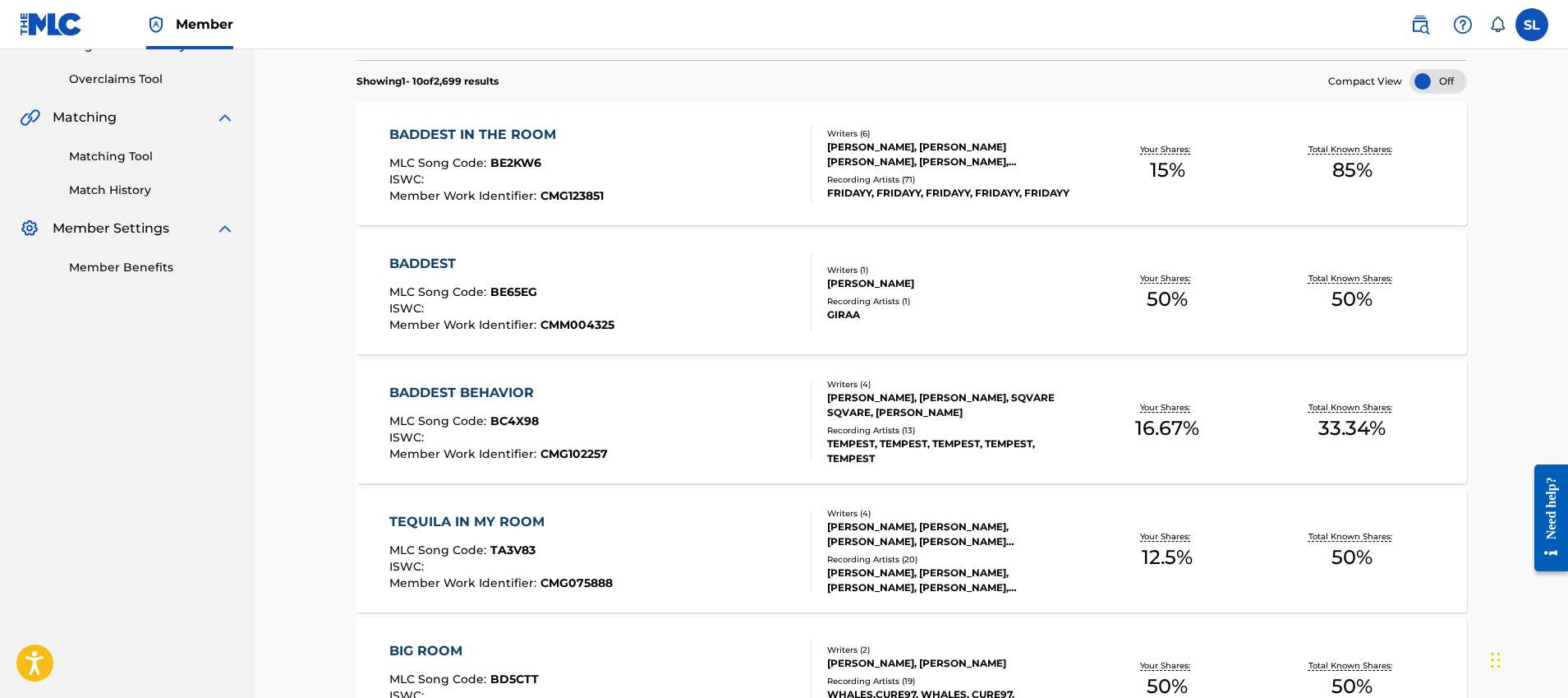
click at [906, 143] on div "[PERSON_NAME], [PERSON_NAME] [PERSON_NAME], [PERSON_NAME], [PERSON_NAME], SAINT…" at bounding box center [951, 155] width 248 height 30
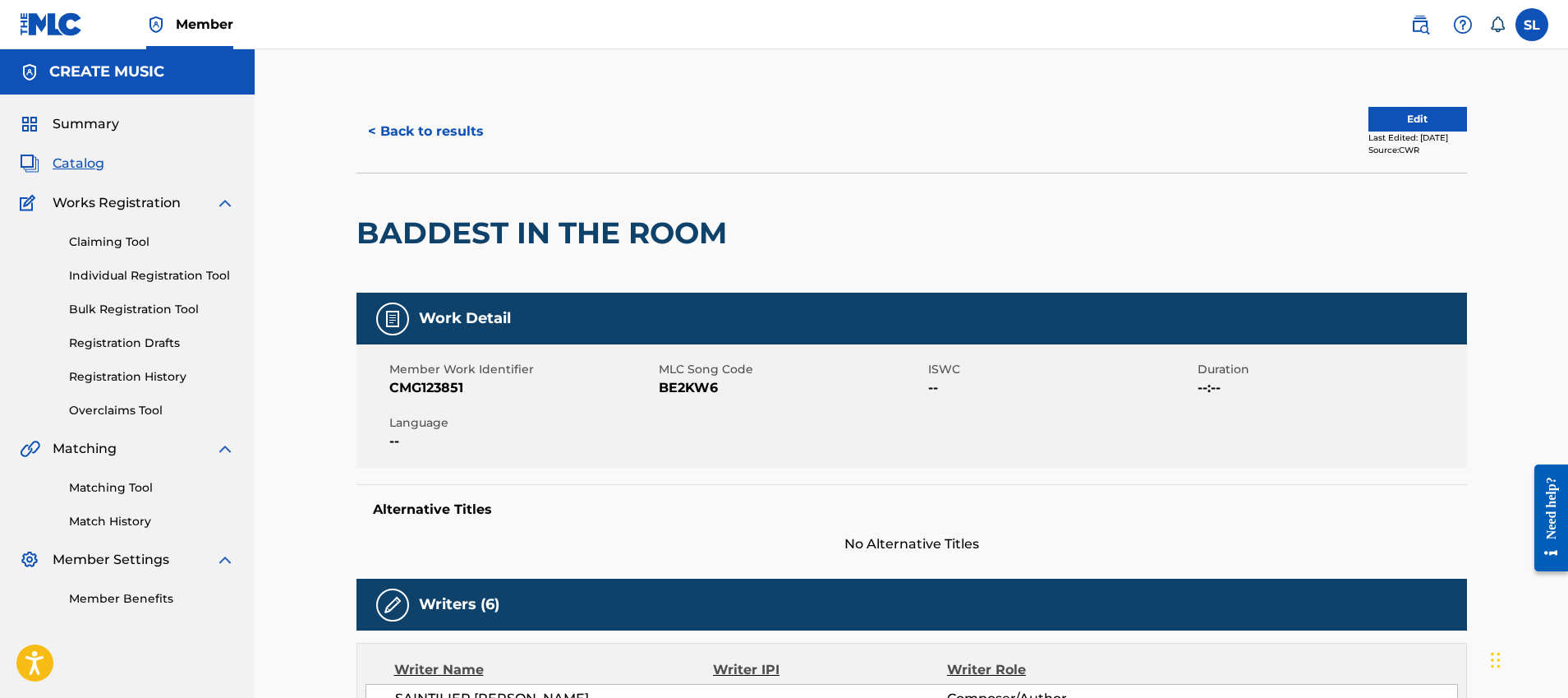
click at [419, 141] on button "< Back to results" at bounding box center [425, 132] width 139 height 41
